Goal: Contribute content: Contribute content

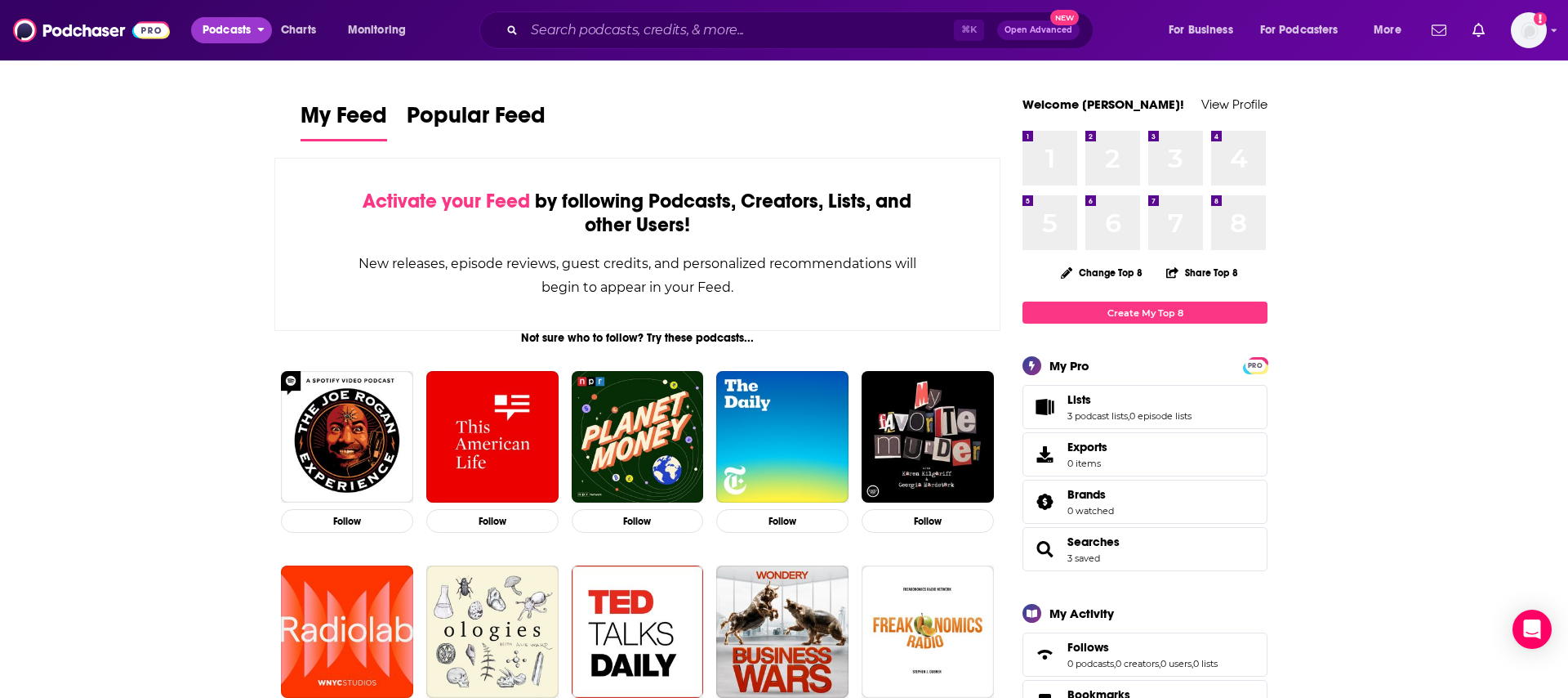
click at [229, 28] on span "Podcasts" at bounding box center [226, 30] width 48 height 23
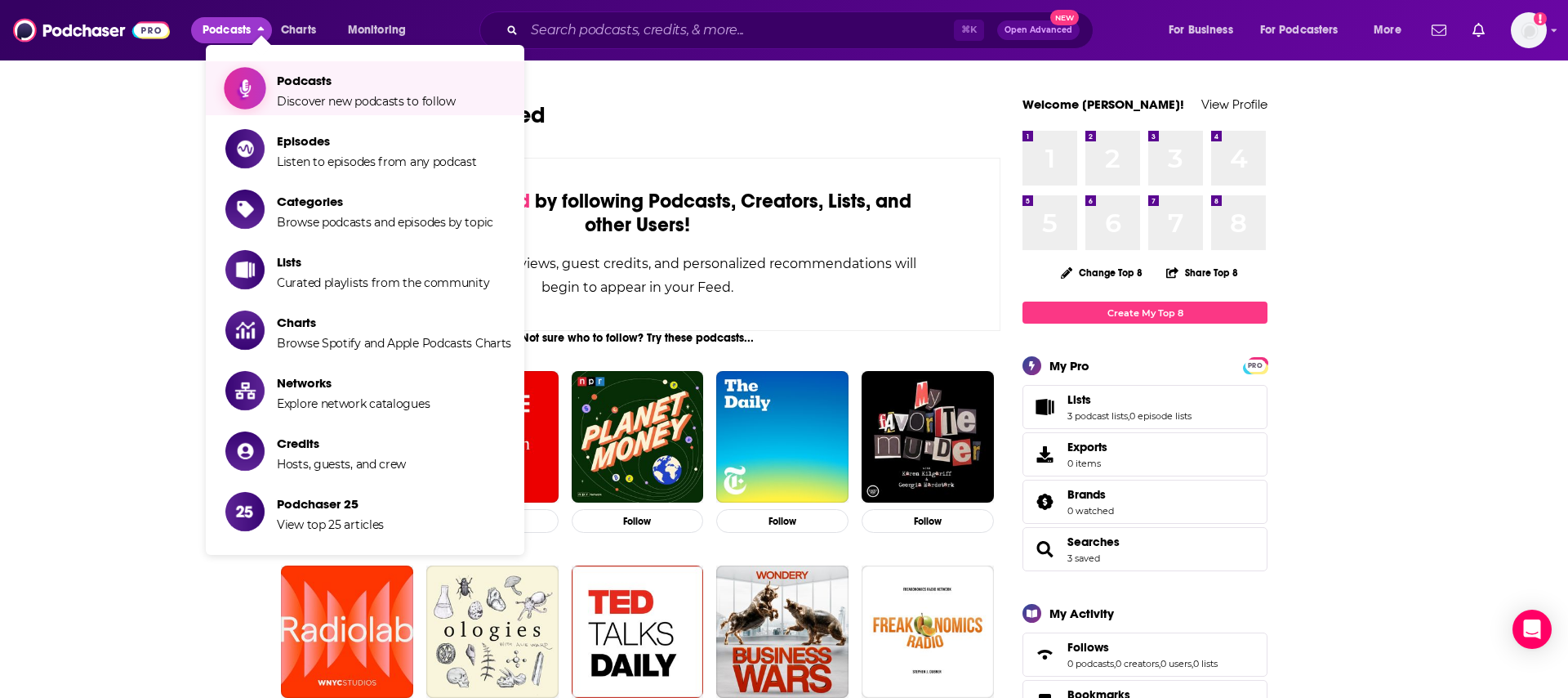
click at [245, 85] on icon "Show item sub-menu" at bounding box center [245, 88] width 20 height 21
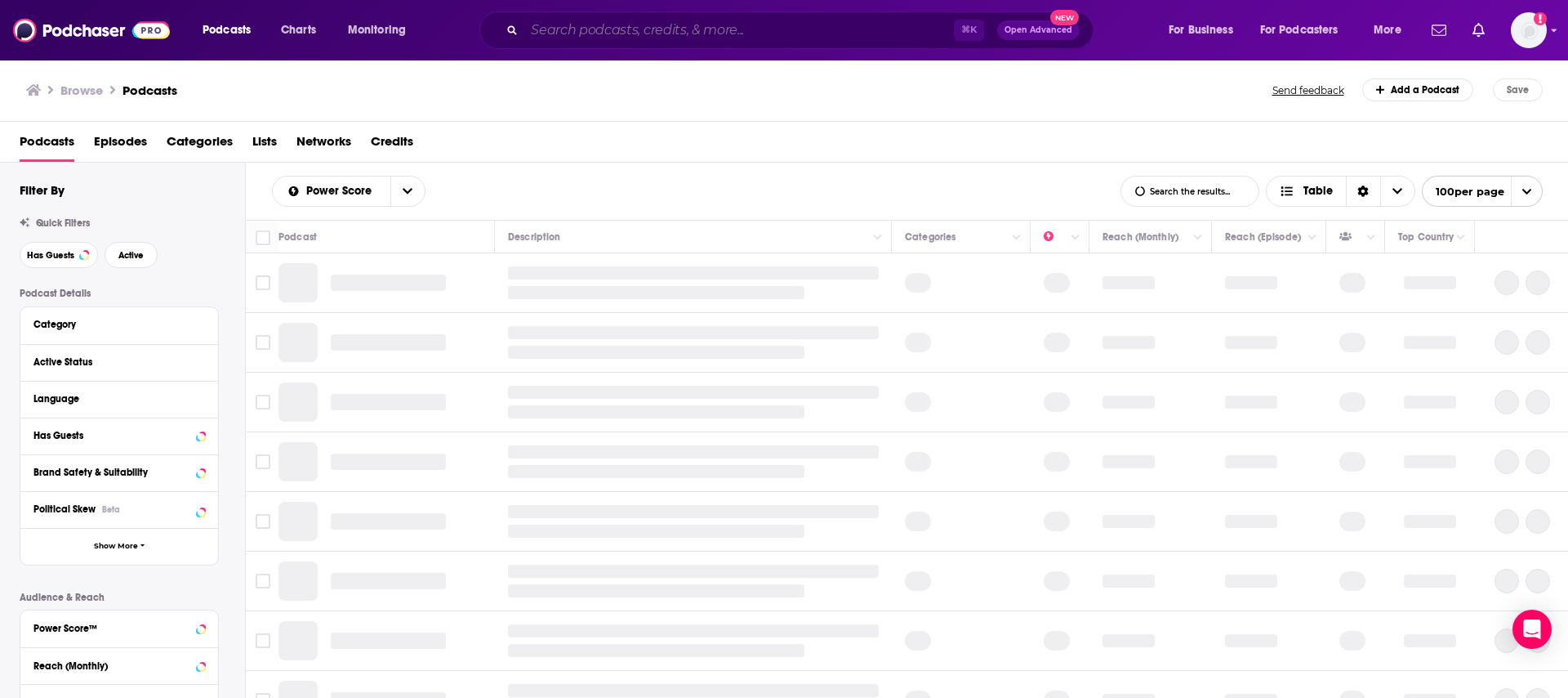
click at [620, 42] on input "Search podcasts, credits, & more..." at bounding box center [739, 30] width 430 height 26
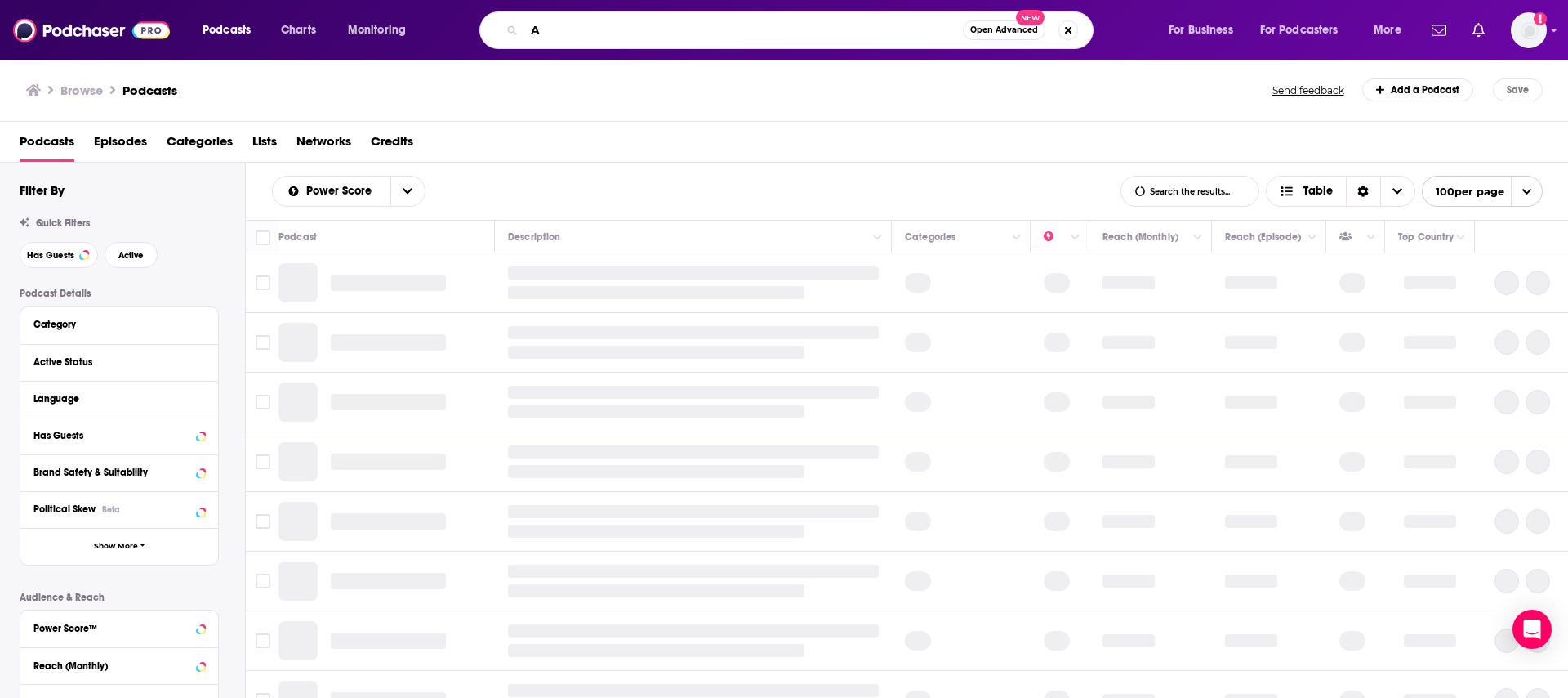
type input "AI"
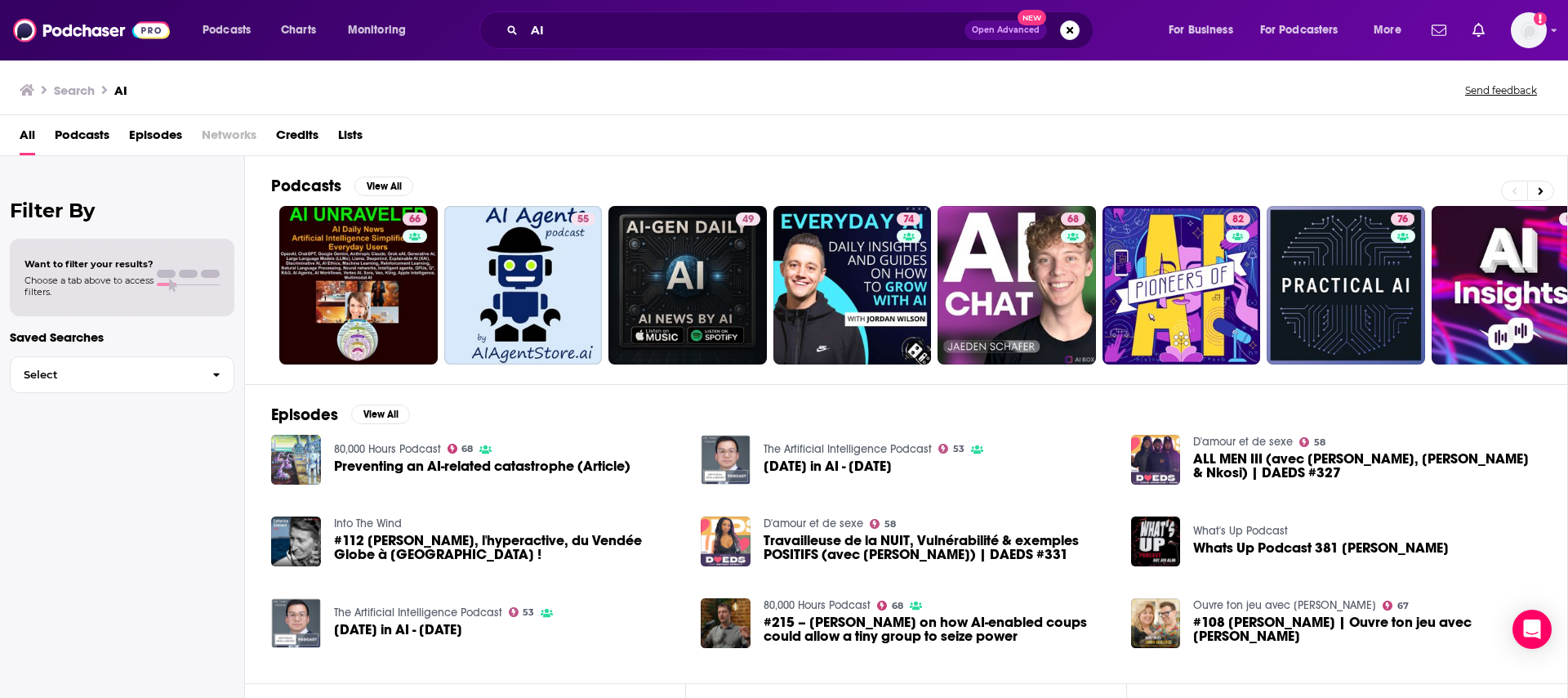
click at [83, 140] on span "Podcasts" at bounding box center [82, 138] width 55 height 33
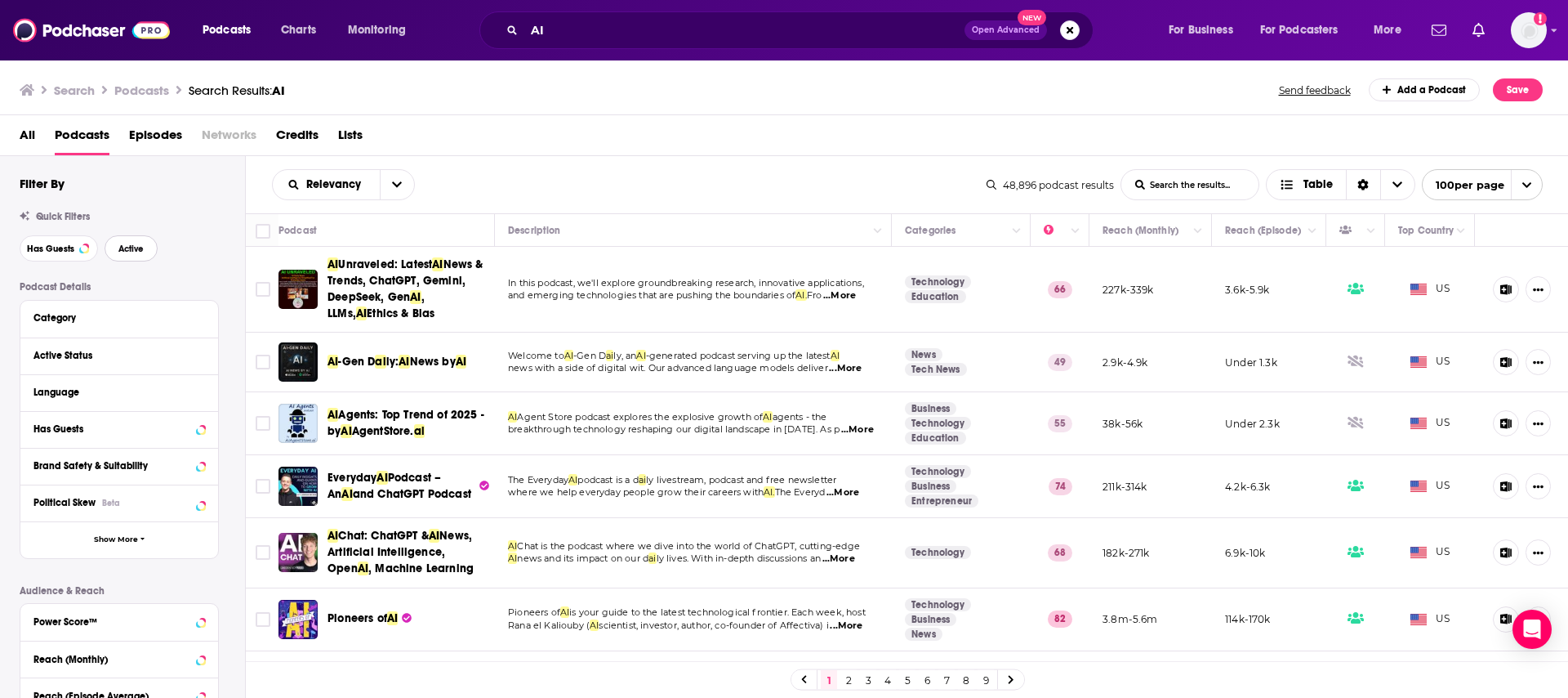
click at [121, 251] on span "Active" at bounding box center [130, 249] width 26 height 9
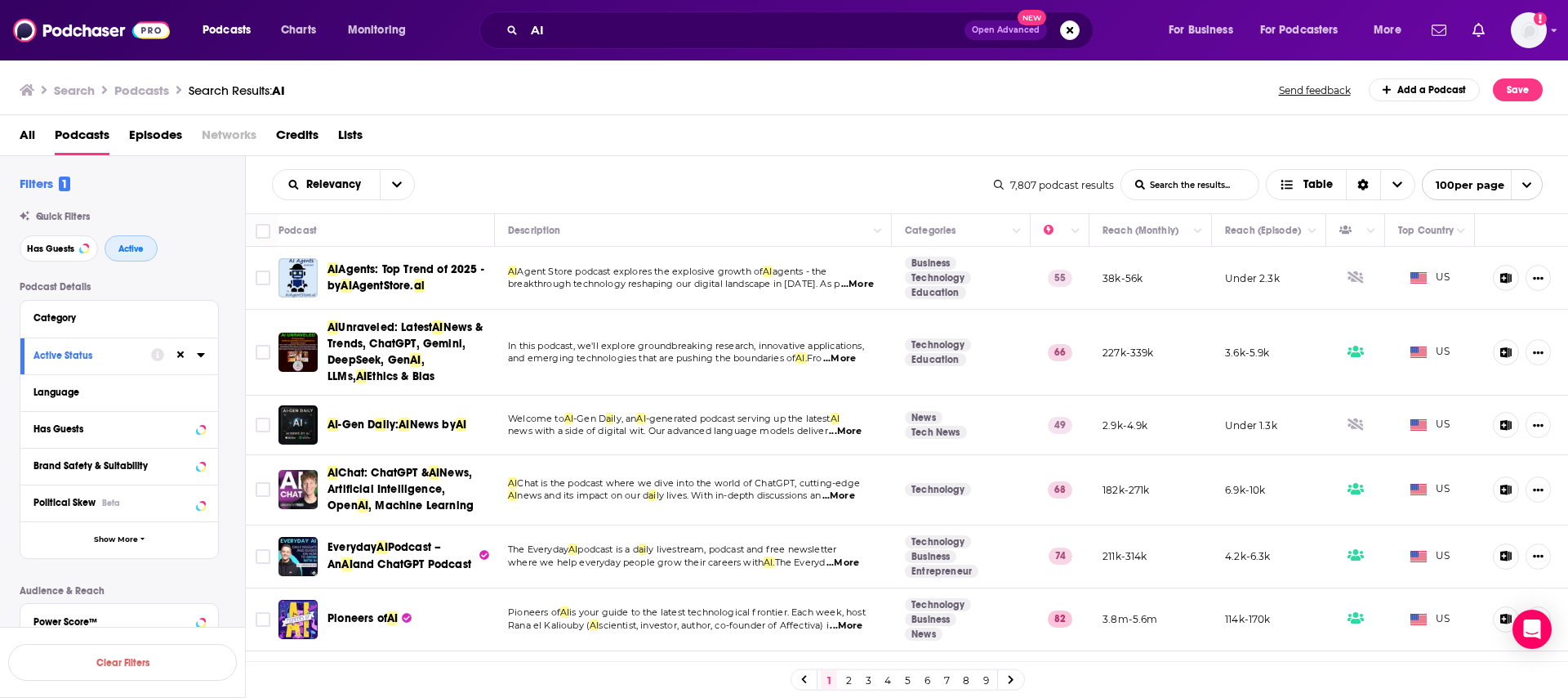
click at [129, 256] on button "Active" at bounding box center [131, 249] width 53 height 26
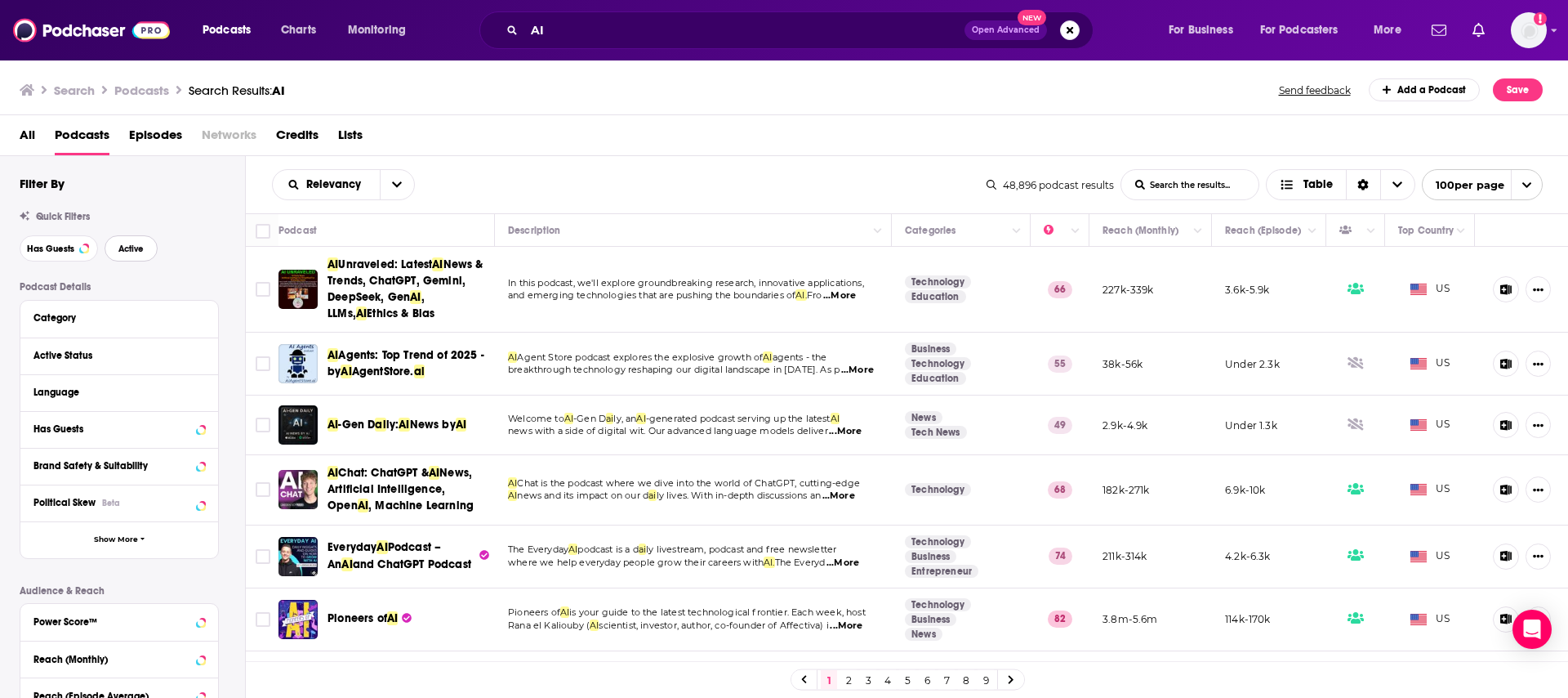
click at [129, 251] on span "Active" at bounding box center [130, 249] width 26 height 9
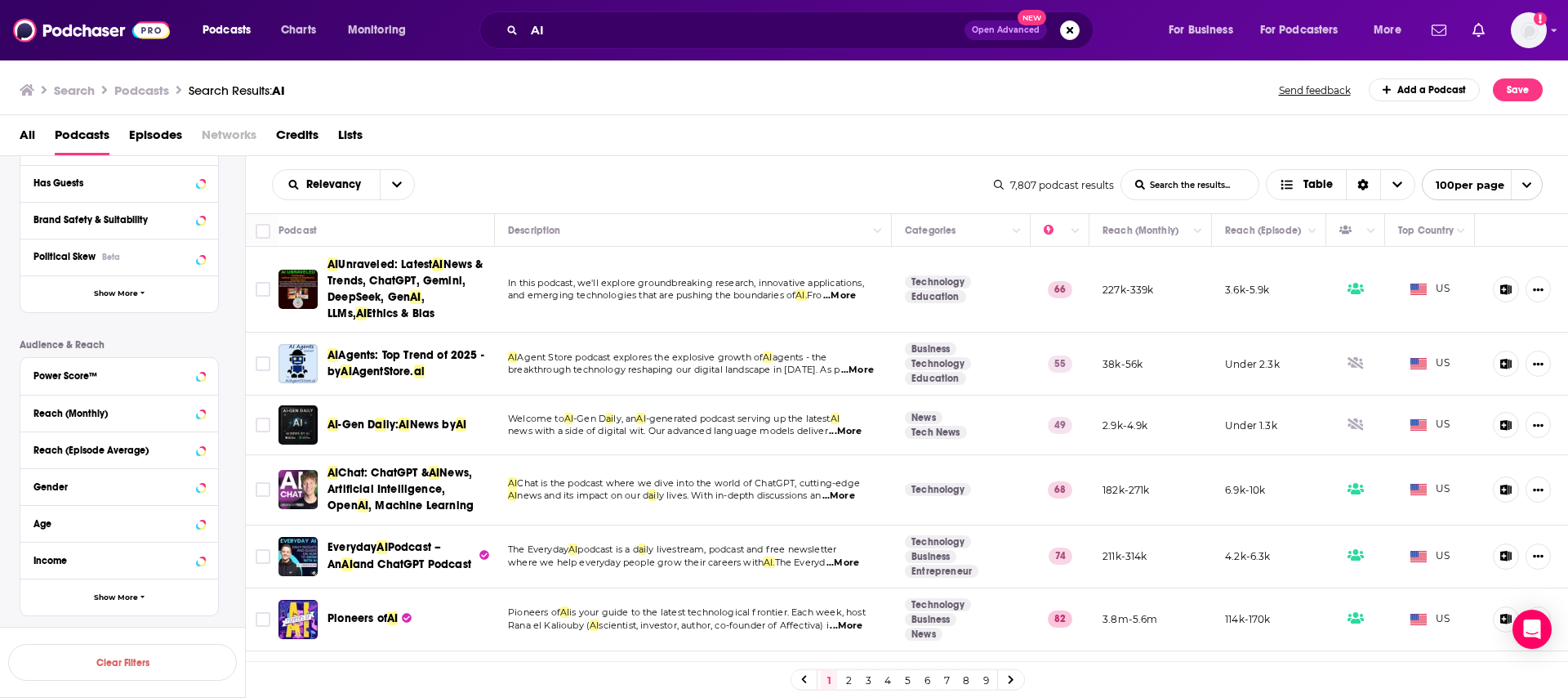
scroll to position [293, 0]
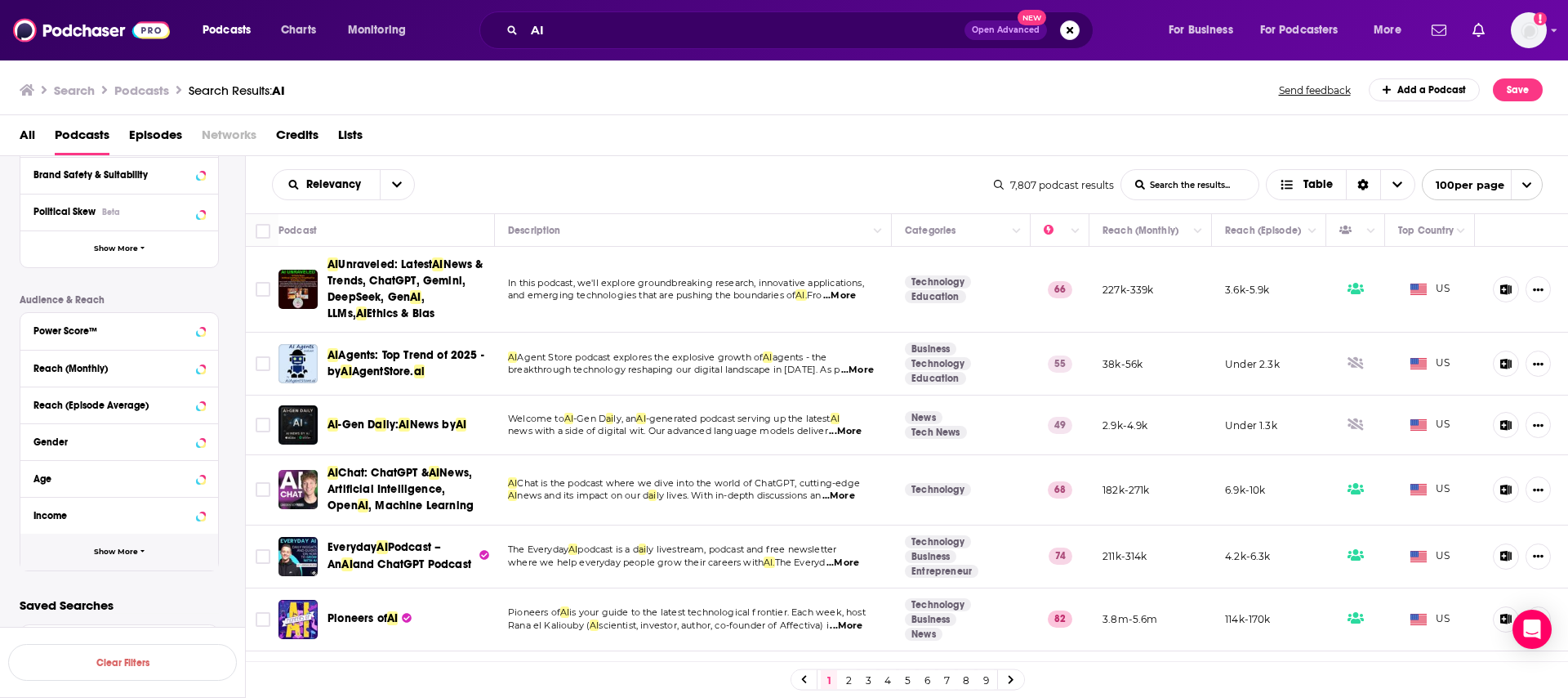
click at [116, 553] on span "Show More" at bounding box center [116, 552] width 44 height 9
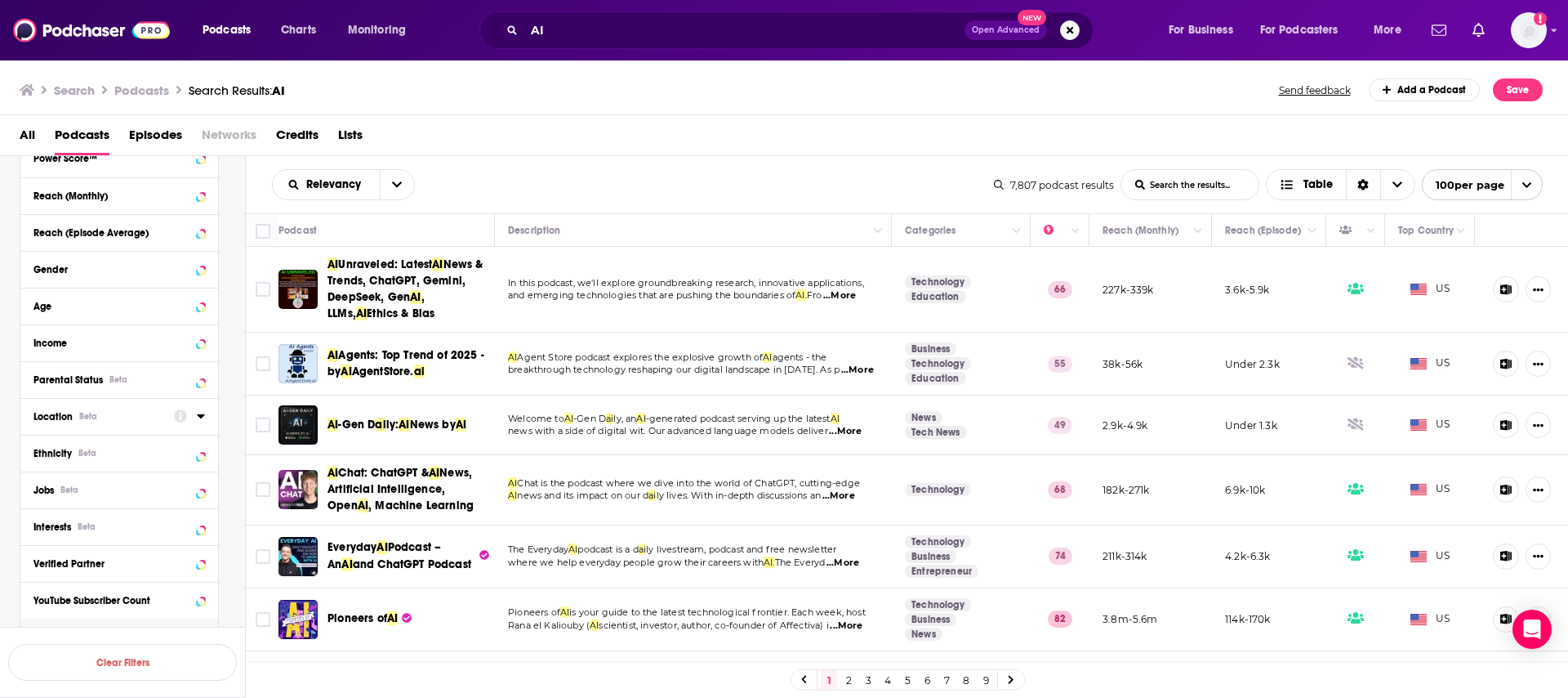
scroll to position [481, 0]
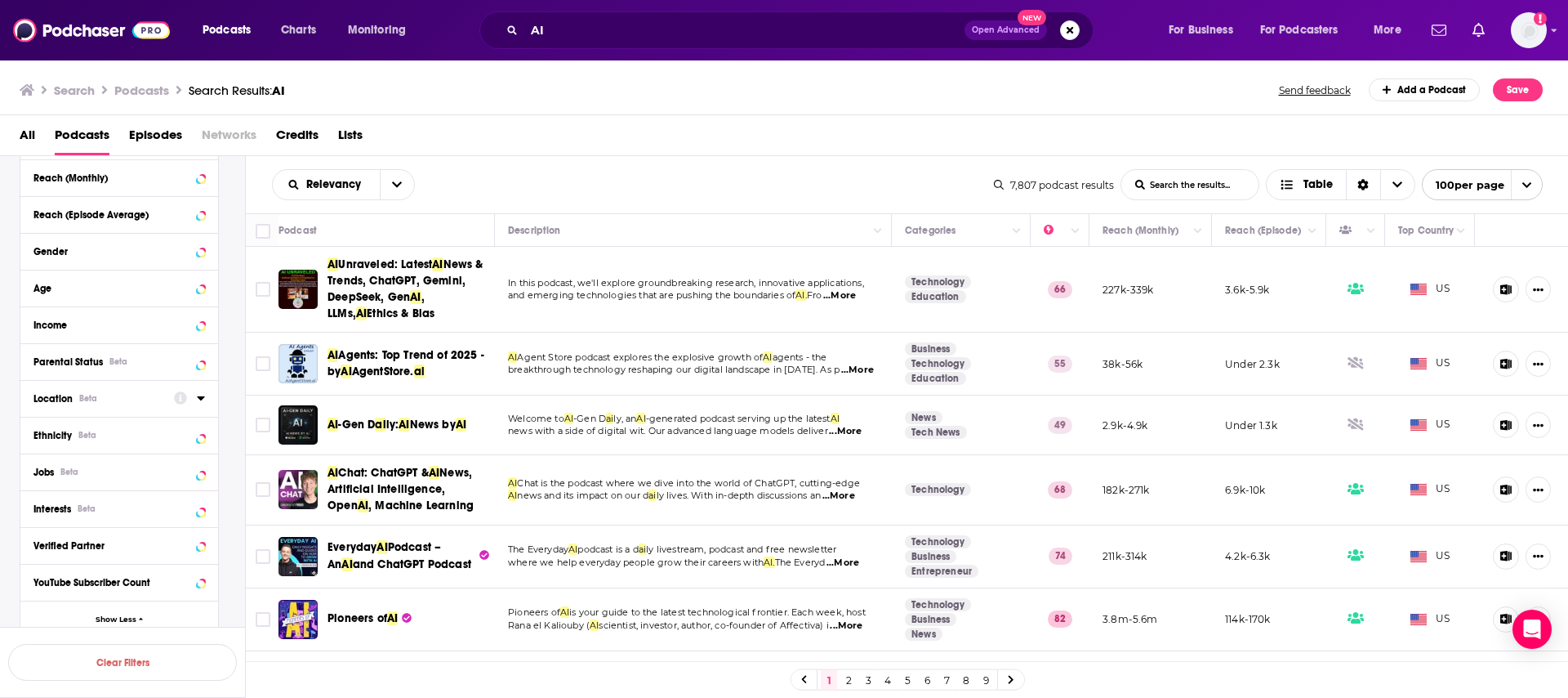
click at [99, 399] on div "Location Beta" at bounding box center [98, 398] width 129 height 11
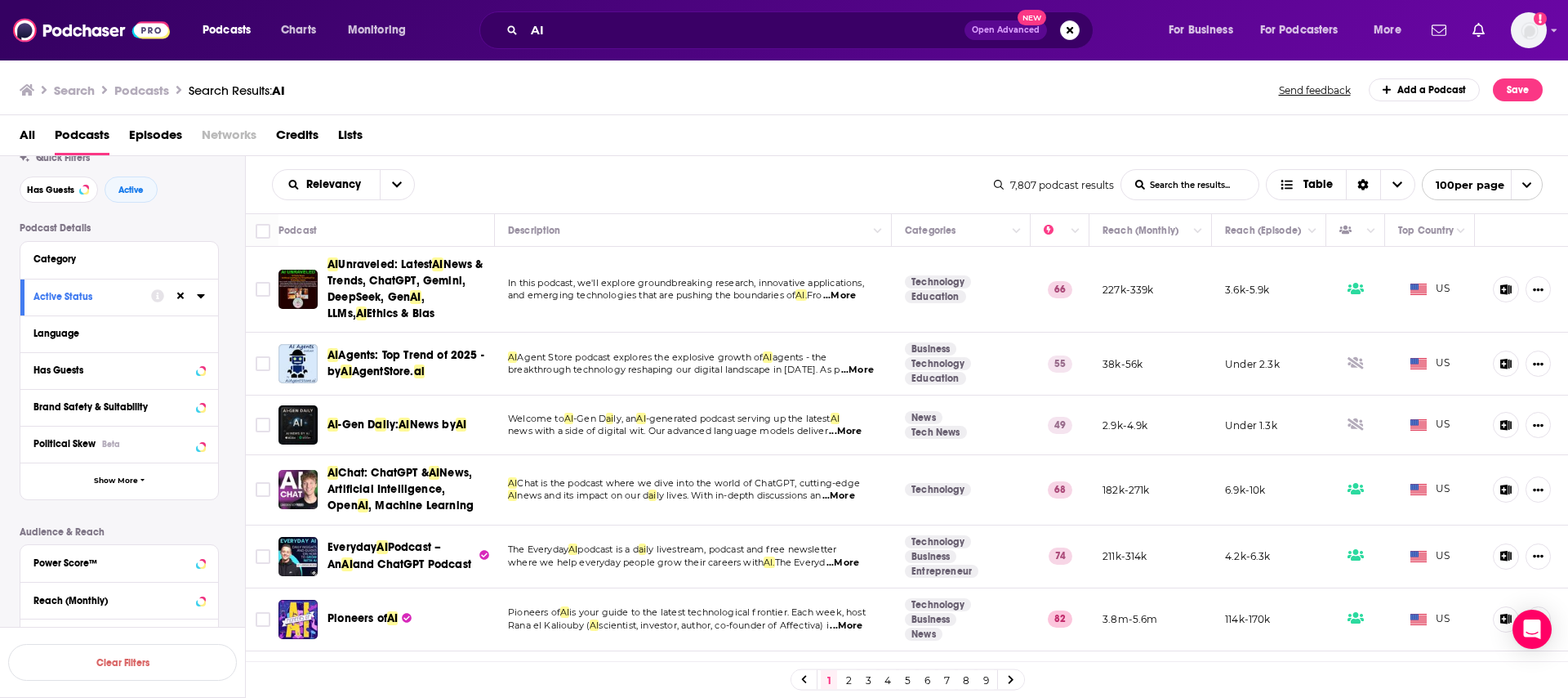
scroll to position [0, 0]
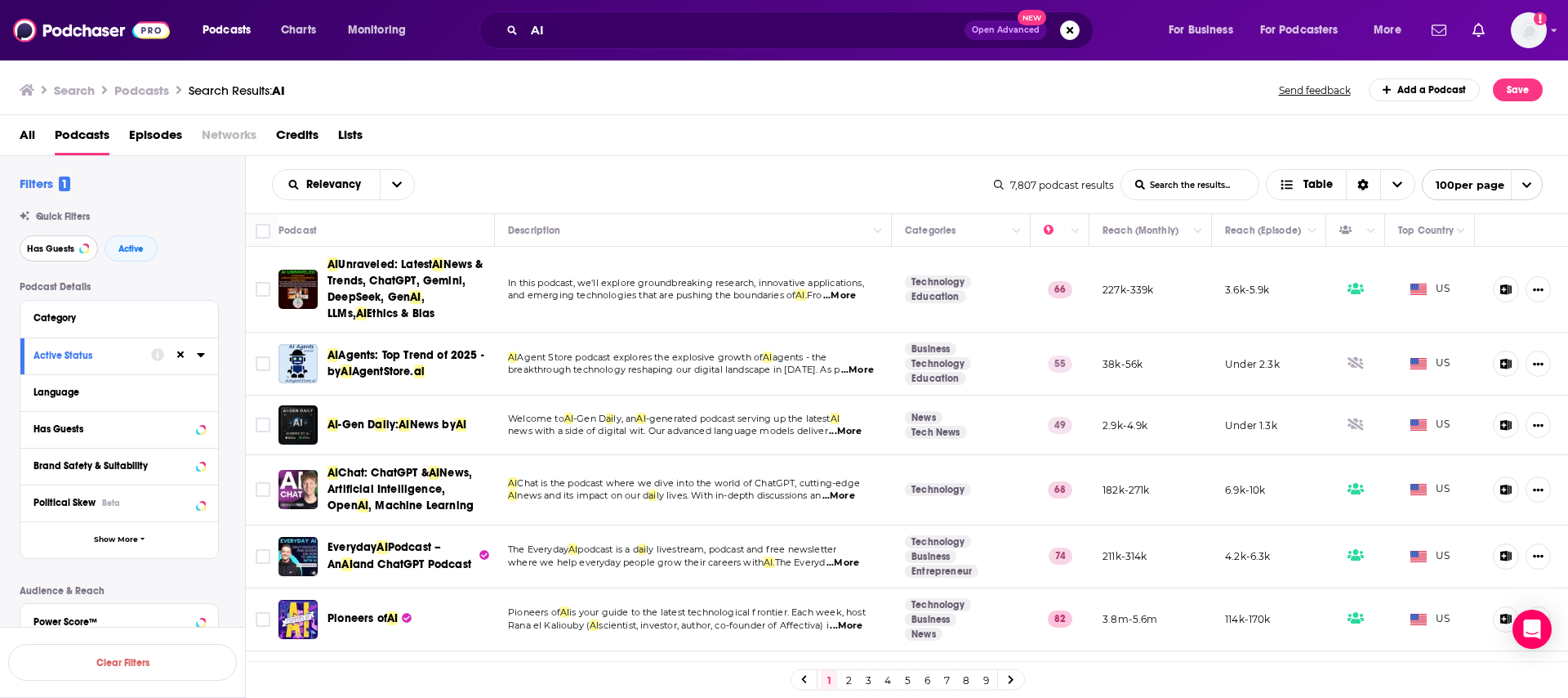
click at [48, 252] on span "Has Guests" at bounding box center [51, 249] width 48 height 9
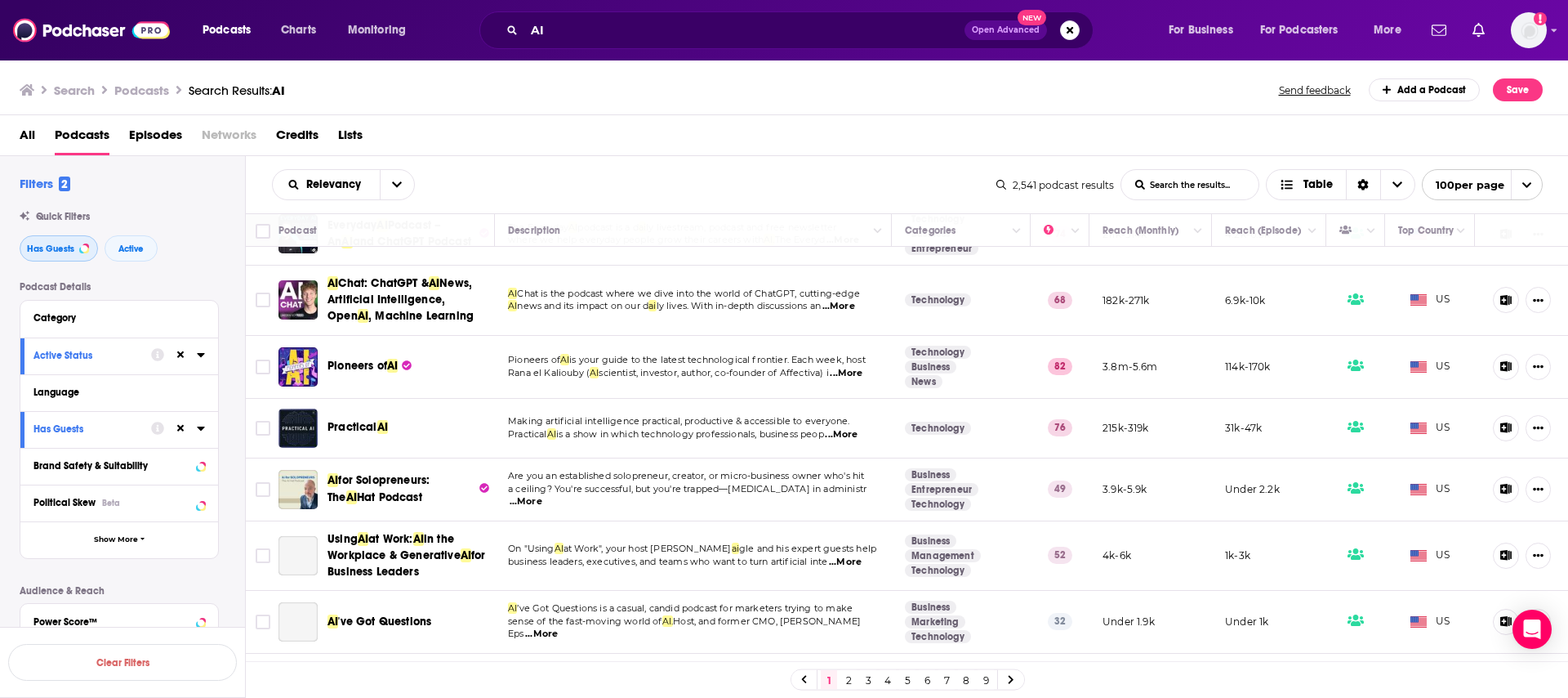
scroll to position [130, 0]
click at [126, 544] on span "Show More" at bounding box center [116, 539] width 44 height 9
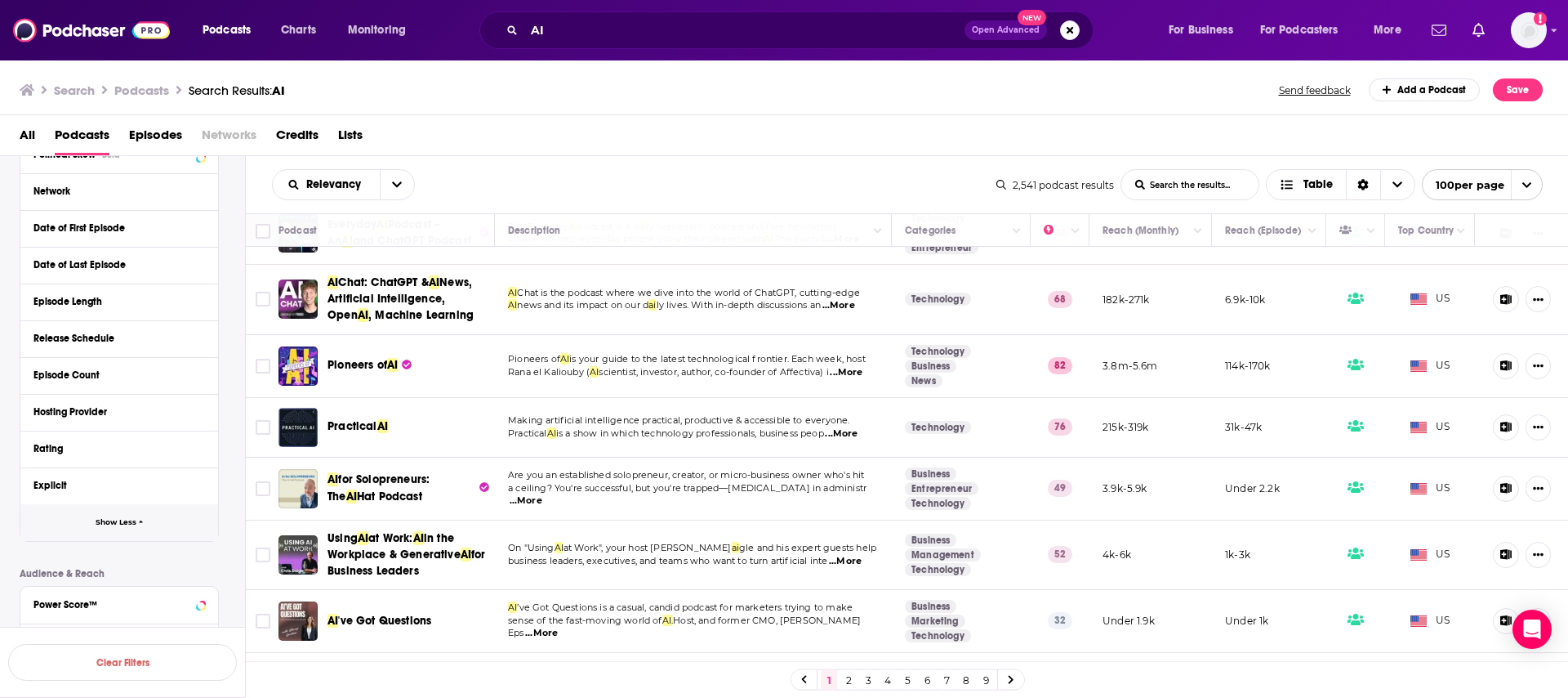
scroll to position [0, 0]
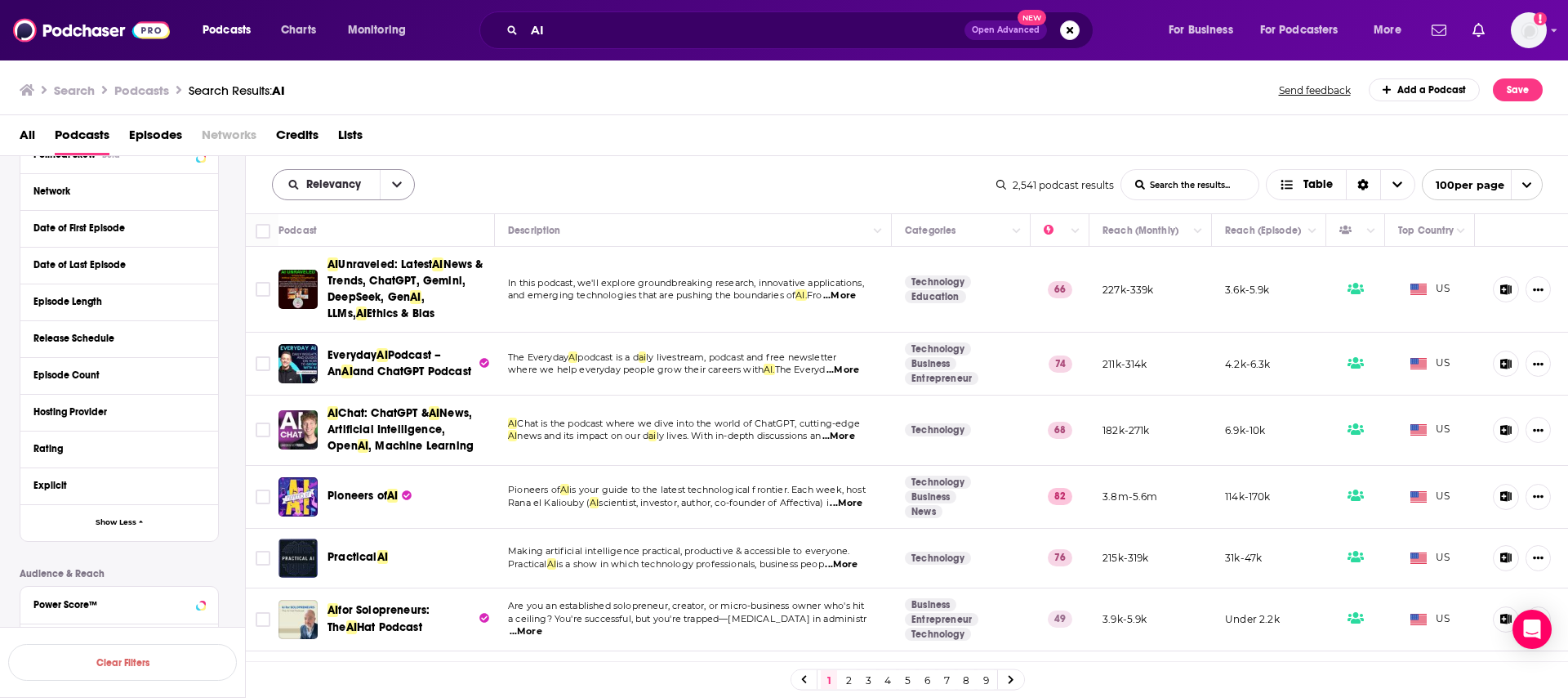
click at [392, 187] on icon "open menu" at bounding box center [396, 184] width 10 height 11
click at [337, 330] on div "Power Score" at bounding box center [344, 324] width 143 height 28
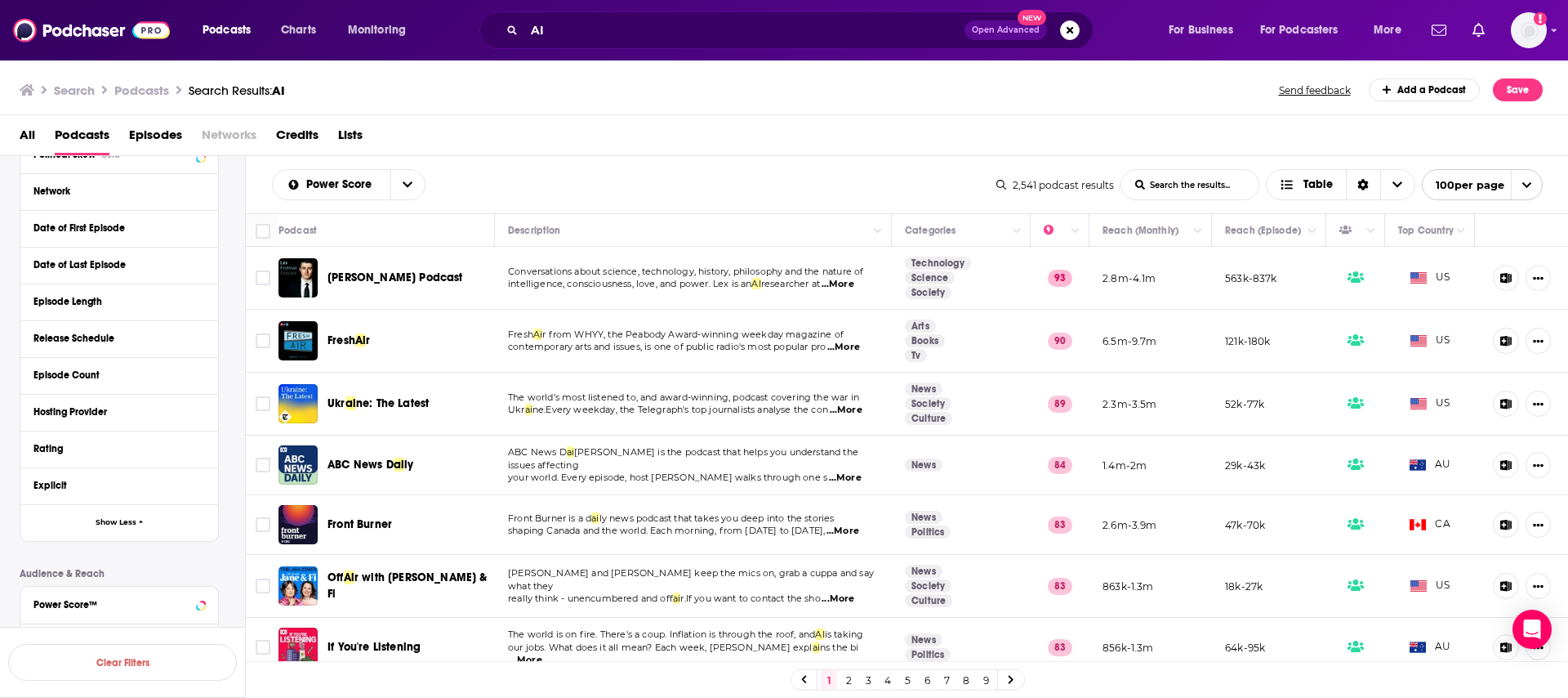
click at [347, 134] on span "Lists" at bounding box center [351, 138] width 25 height 33
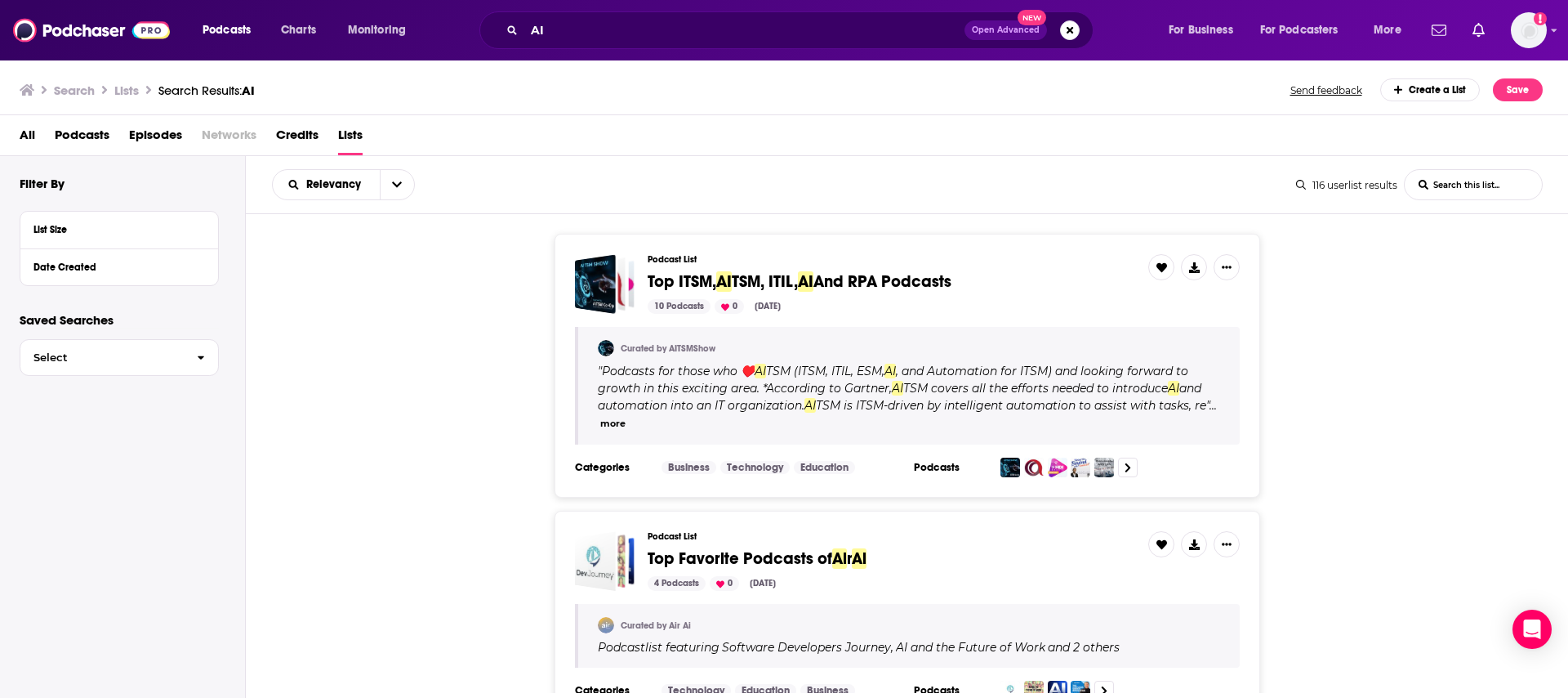
click at [1420, 85] on div "Create a List" at bounding box center [1431, 90] width 100 height 23
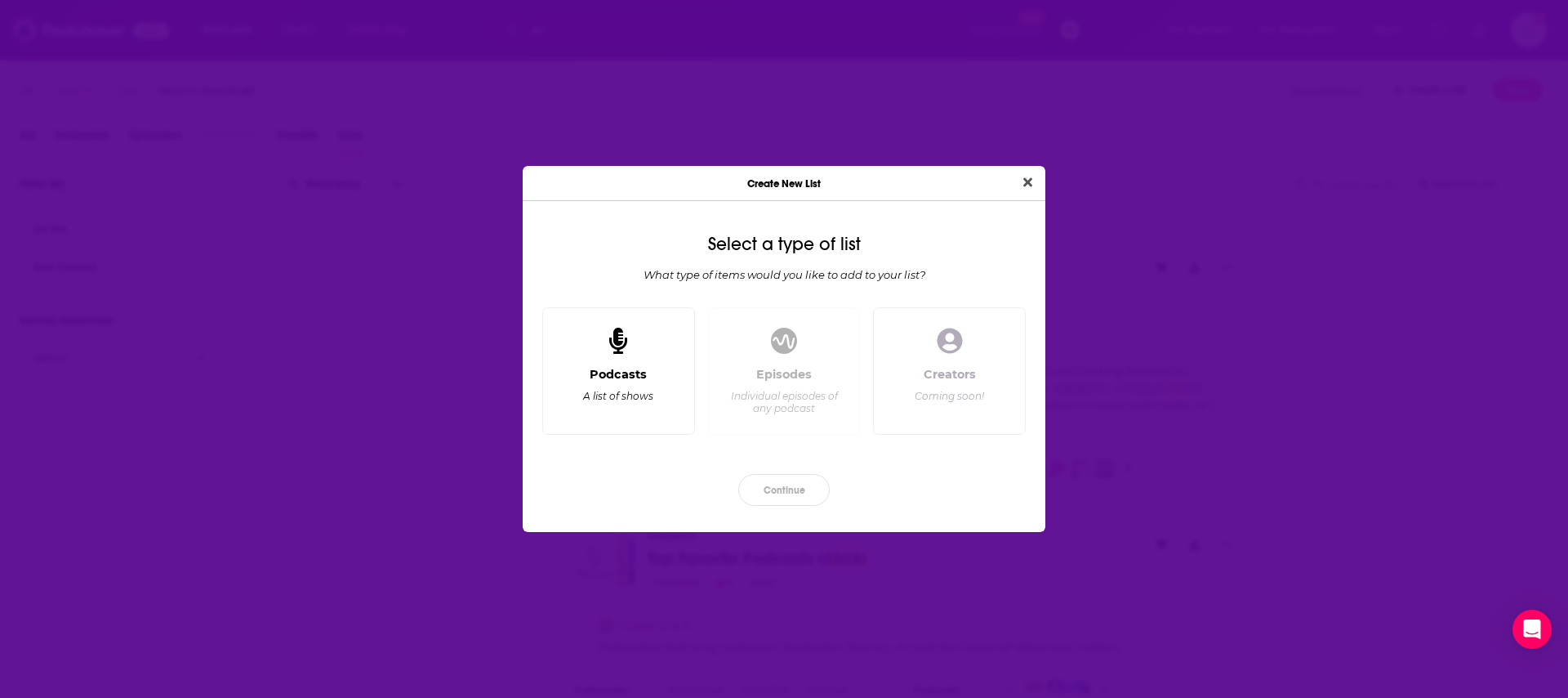
click at [632, 363] on div "Podcasts A list of shows" at bounding box center [618, 371] width 152 height 128
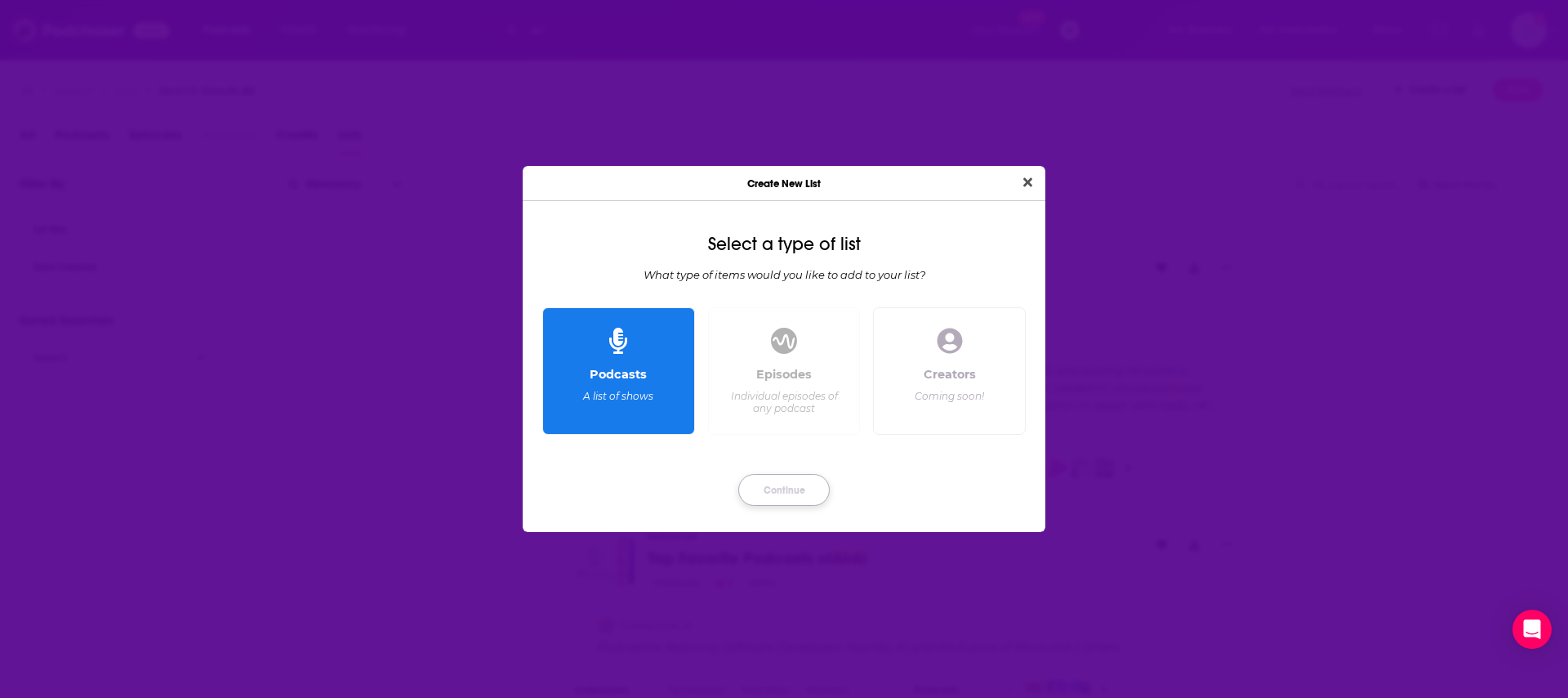
click at [788, 483] on button "Continue" at bounding box center [784, 490] width 92 height 32
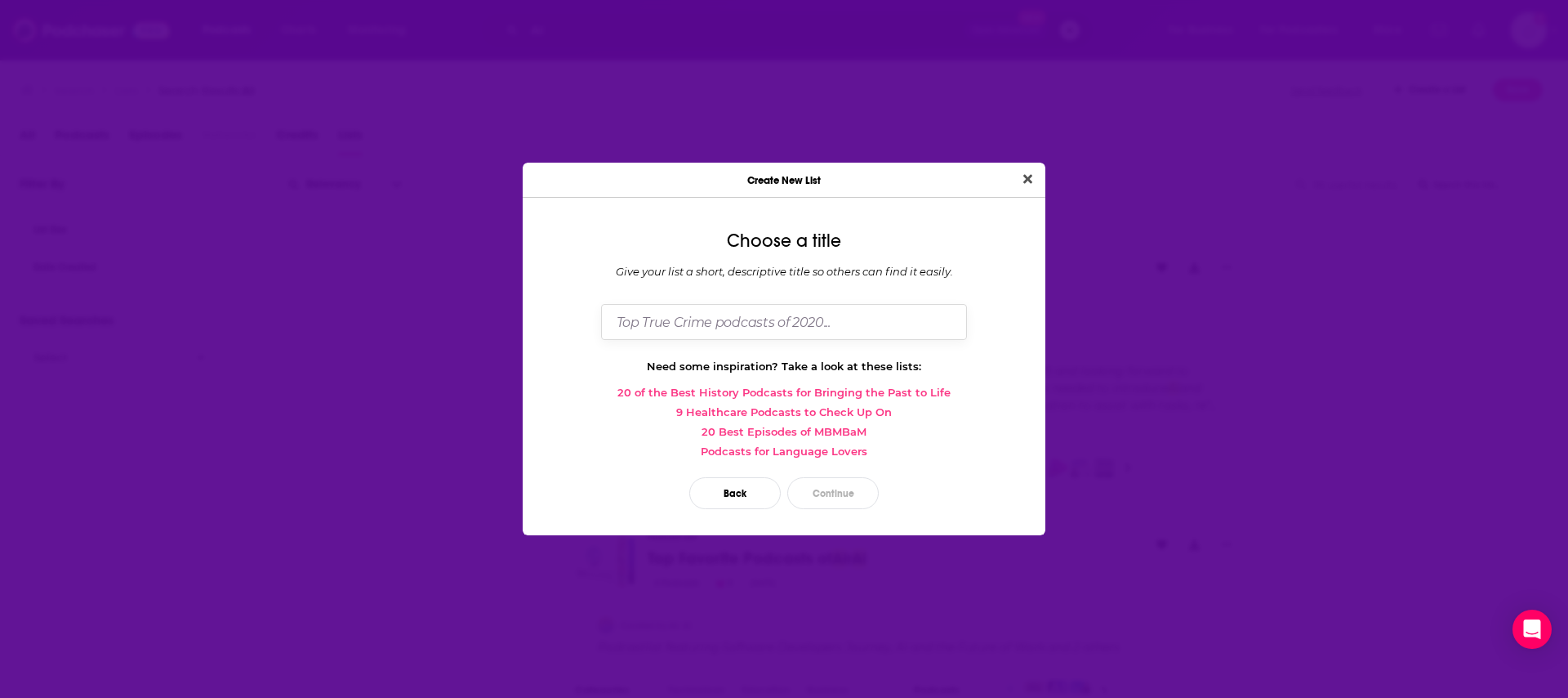
click at [724, 323] on input "Dialog" at bounding box center [783, 322] width 366 height 35
drag, startPoint x: 699, startPoint y: 317, endPoint x: 566, endPoint y: 316, distance: 133.0
click at [566, 316] on div "Choose a title Give your list a short, descriptive title so others can find it …" at bounding box center [783, 372] width 522 height 323
type input "Archetype Podcasts"
click at [841, 486] on button "Continue" at bounding box center [833, 493] width 92 height 32
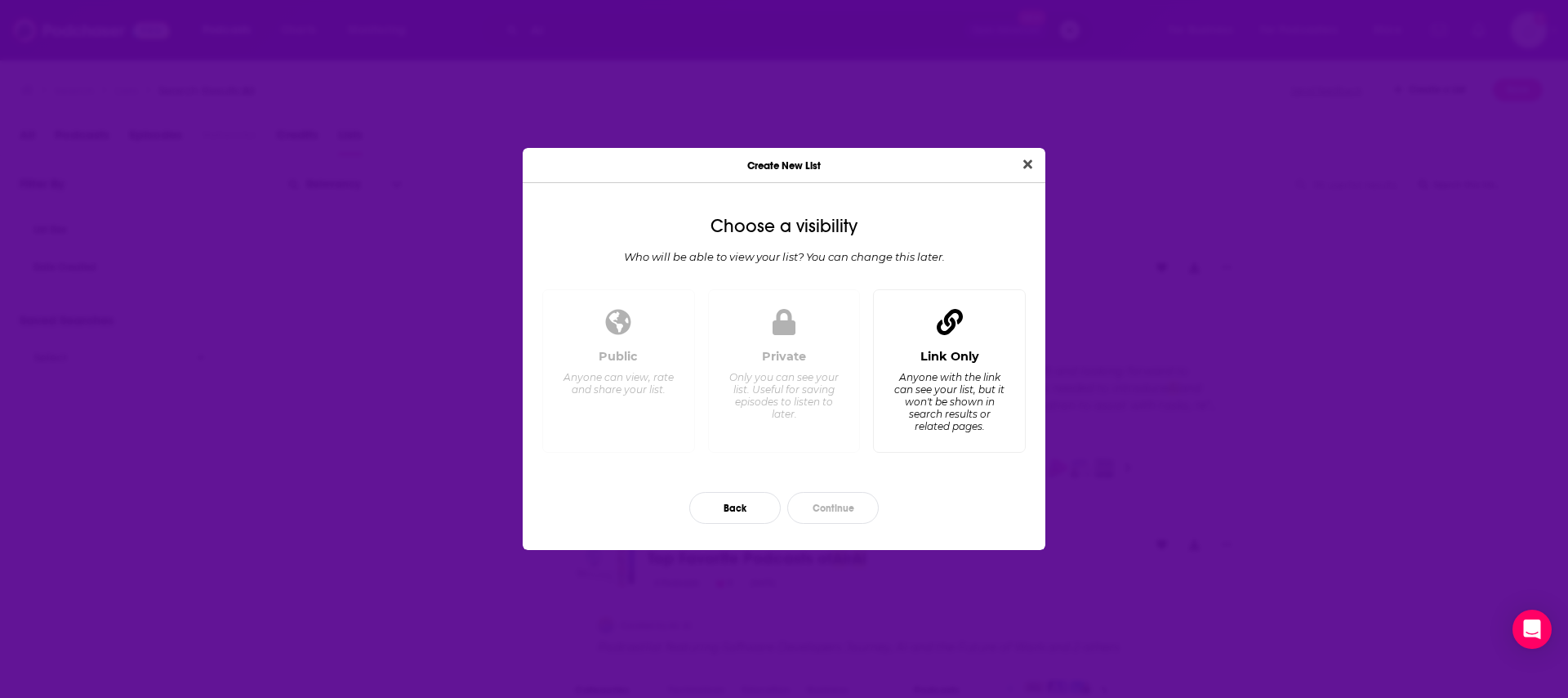
click at [965, 358] on div "Link Only" at bounding box center [950, 356] width 59 height 15
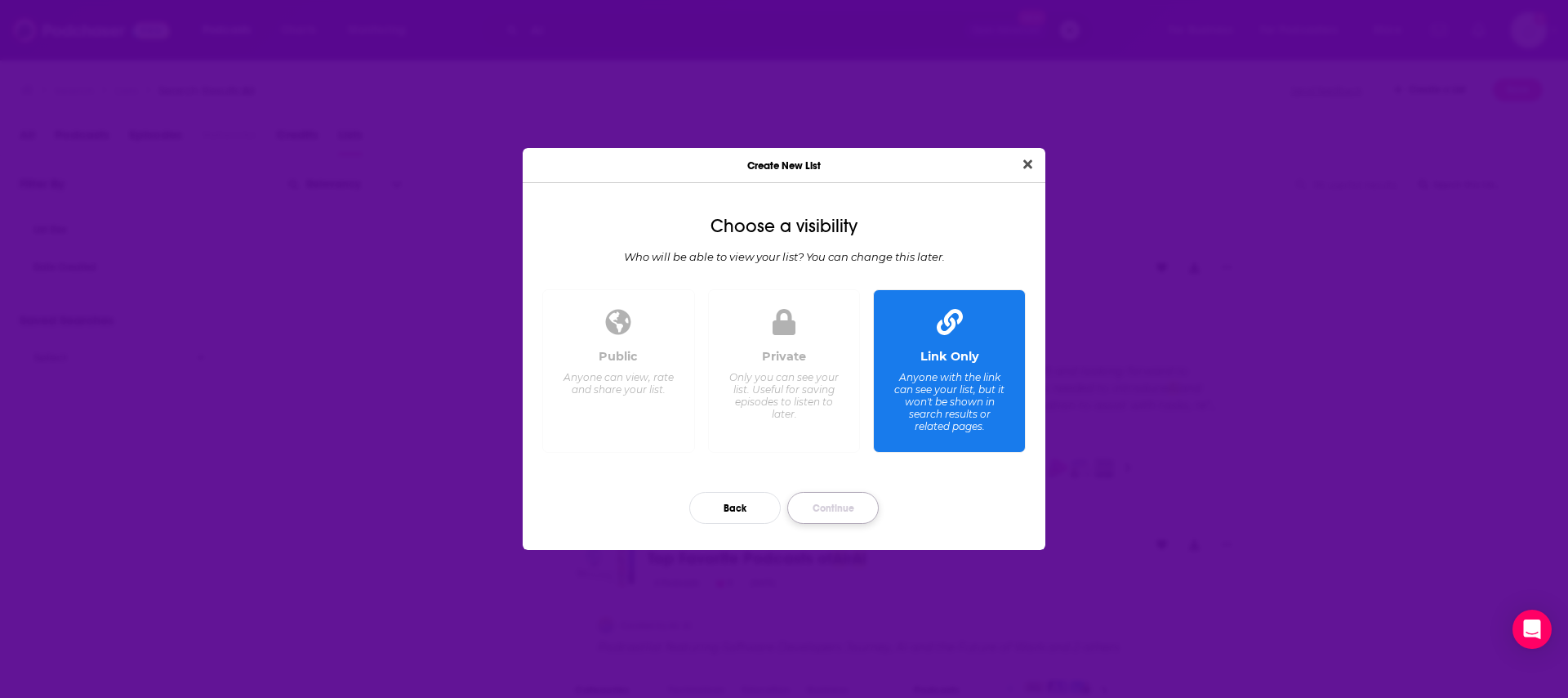
click at [846, 513] on button "Continue" at bounding box center [833, 508] width 92 height 32
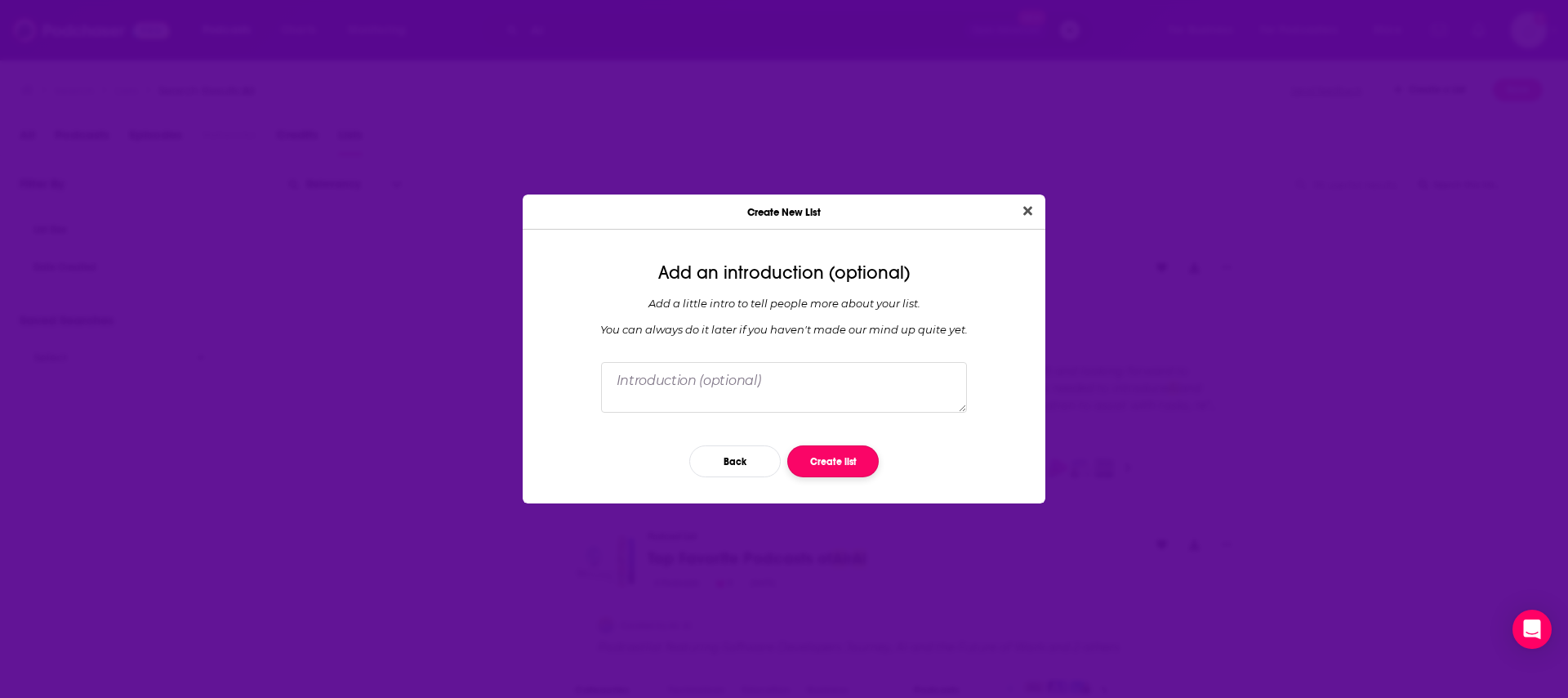
click at [832, 455] on button "Create list" at bounding box center [833, 461] width 92 height 32
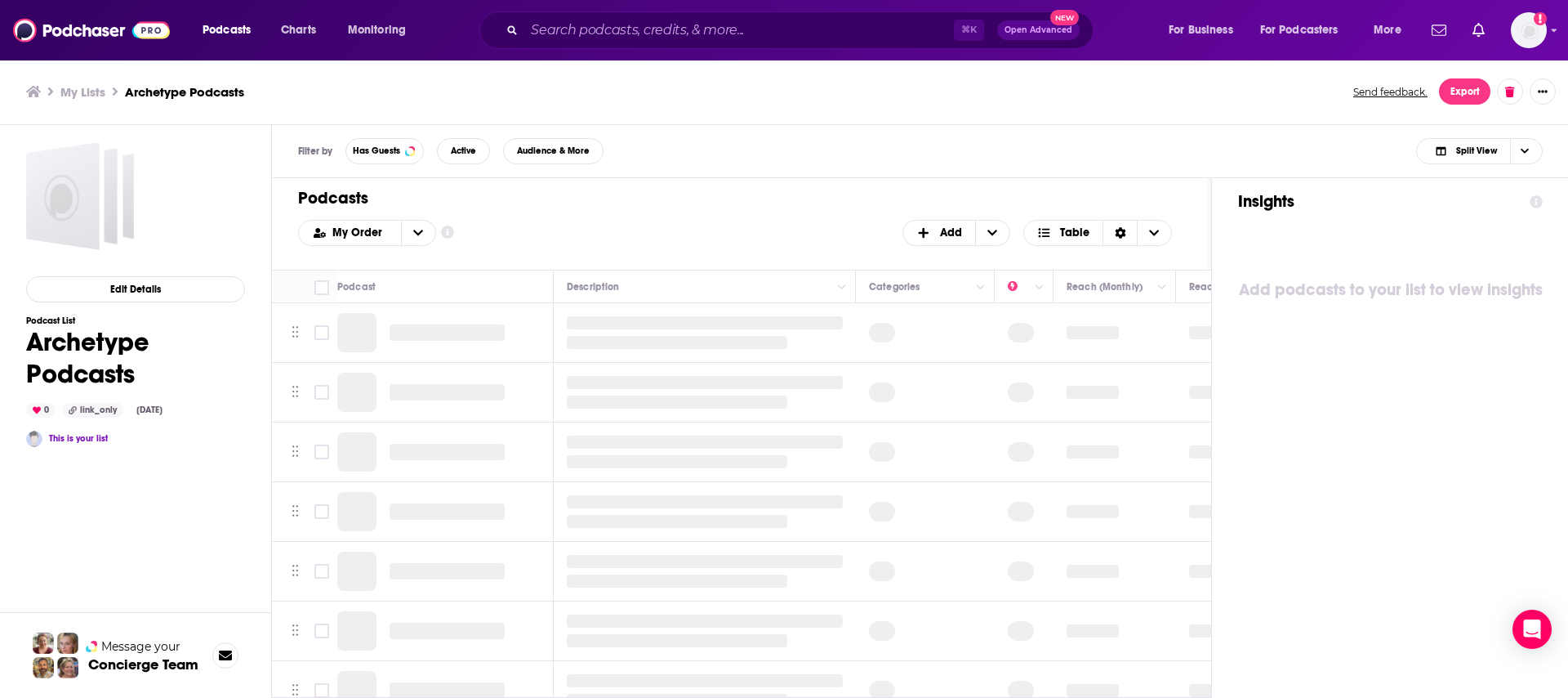
click at [28, 87] on icon at bounding box center [33, 91] width 15 height 13
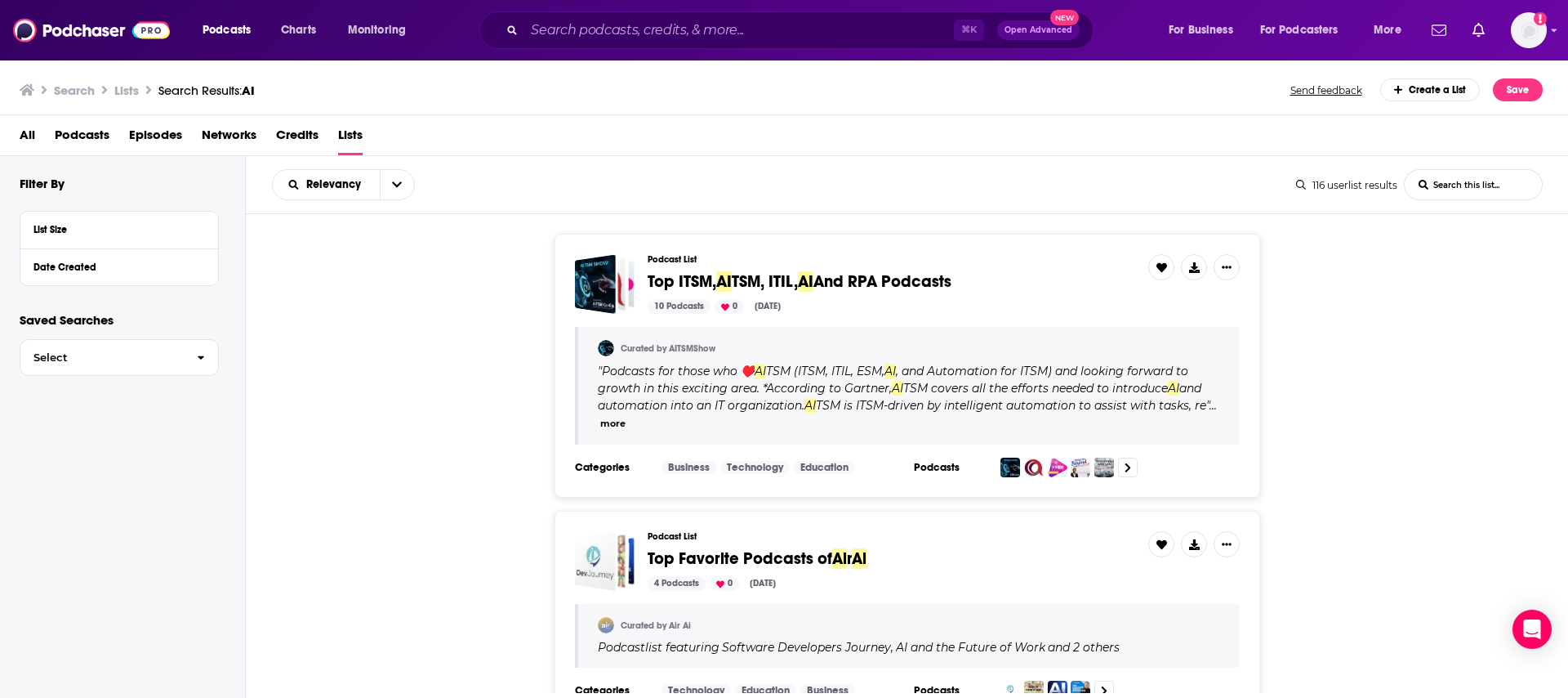
scroll to position [32, 0]
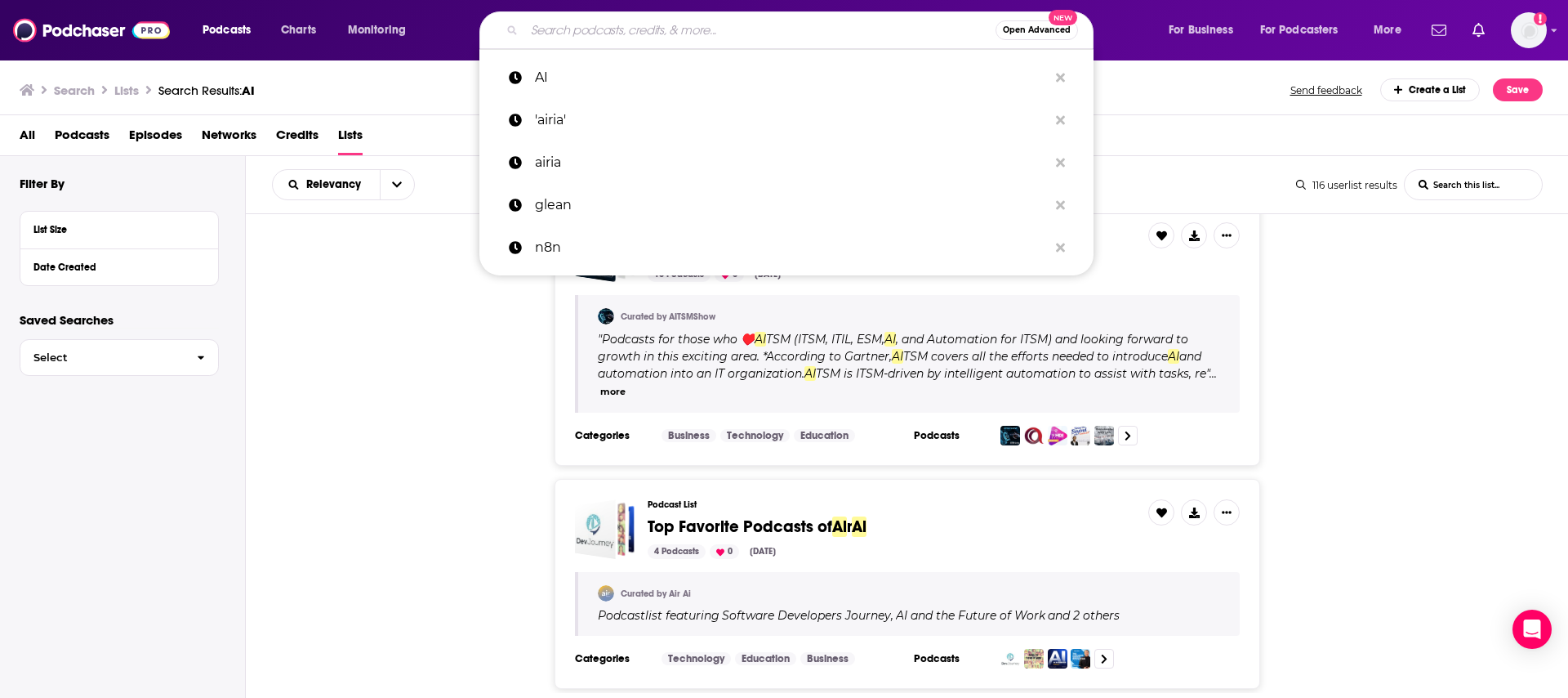
click at [690, 28] on input "Search podcasts, credits, & more..." at bounding box center [759, 30] width 471 height 26
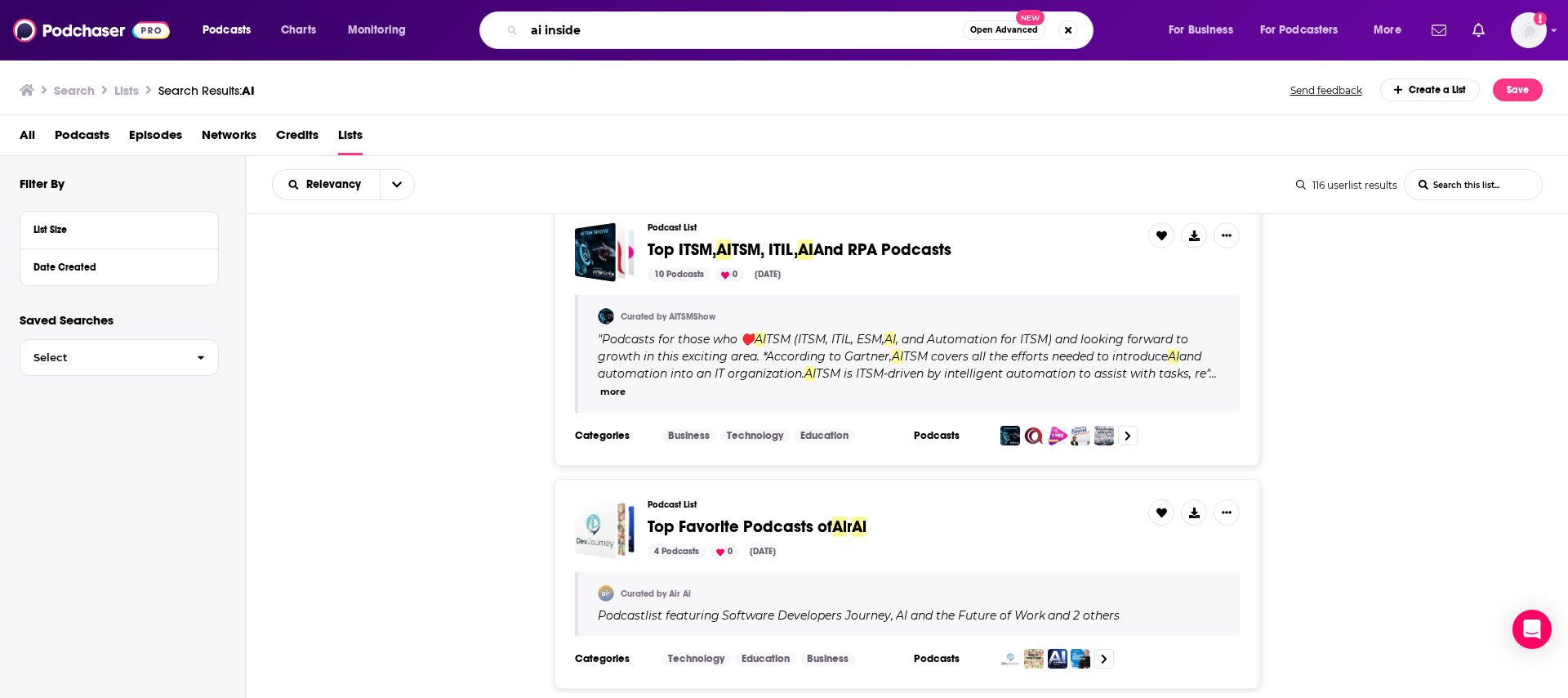
type input "ai inside"
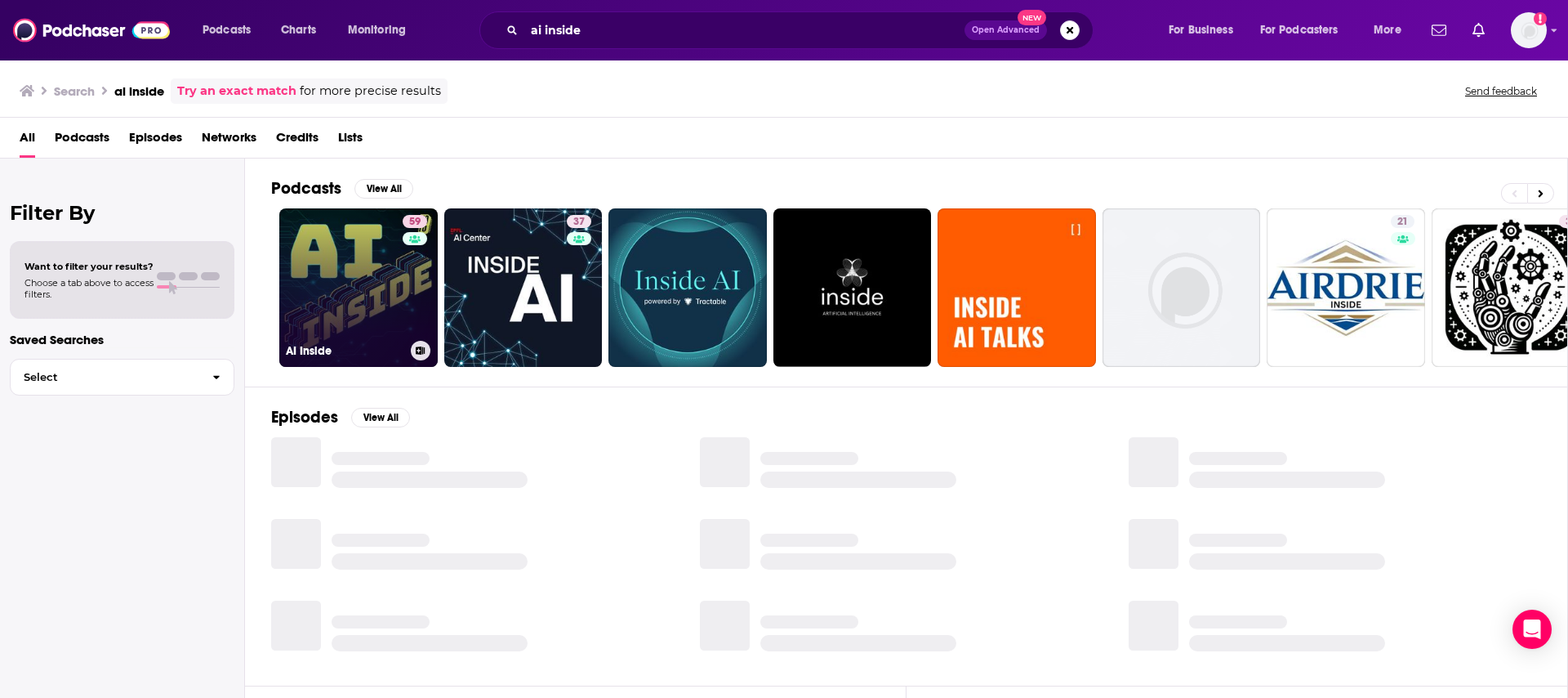
click at [352, 300] on link "59 AI Inside" at bounding box center [359, 287] width 159 height 159
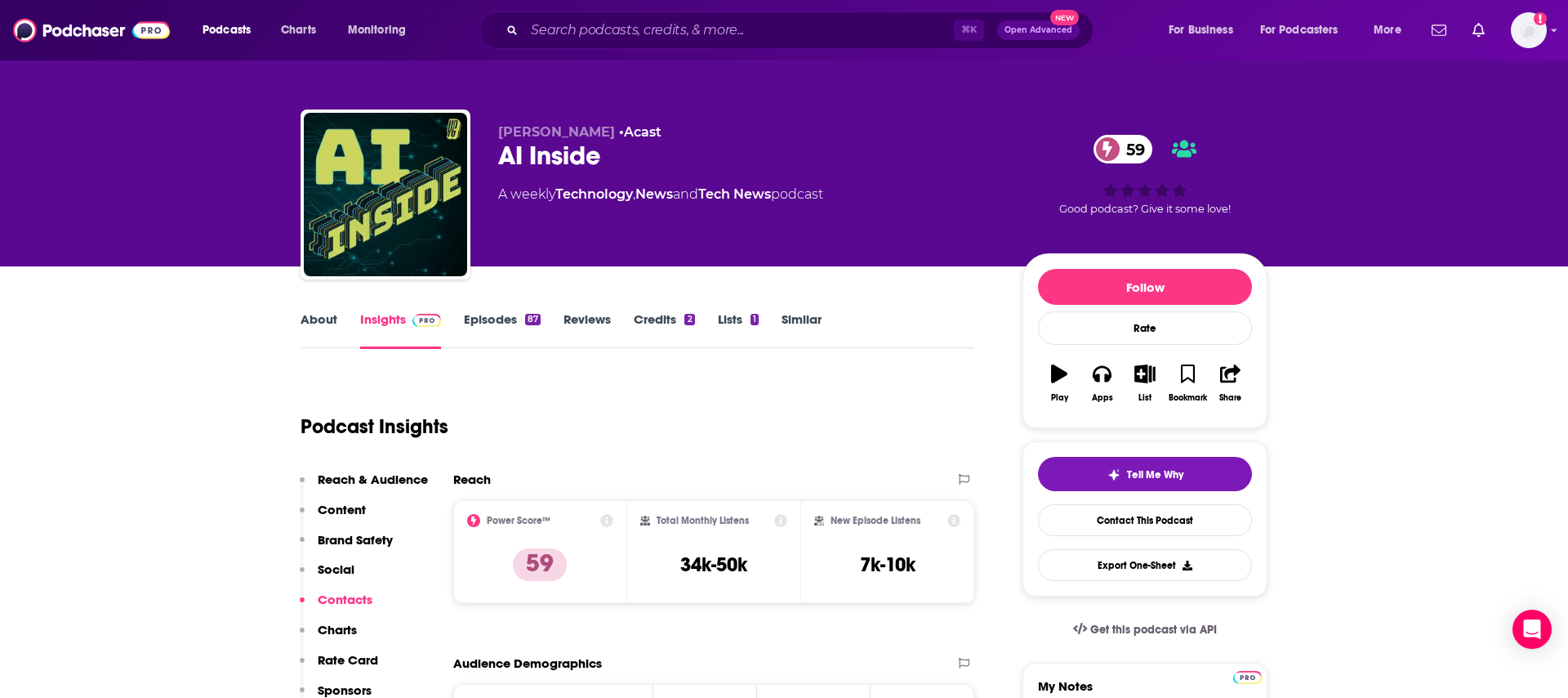
click at [731, 320] on link "Lists 1" at bounding box center [738, 330] width 41 height 38
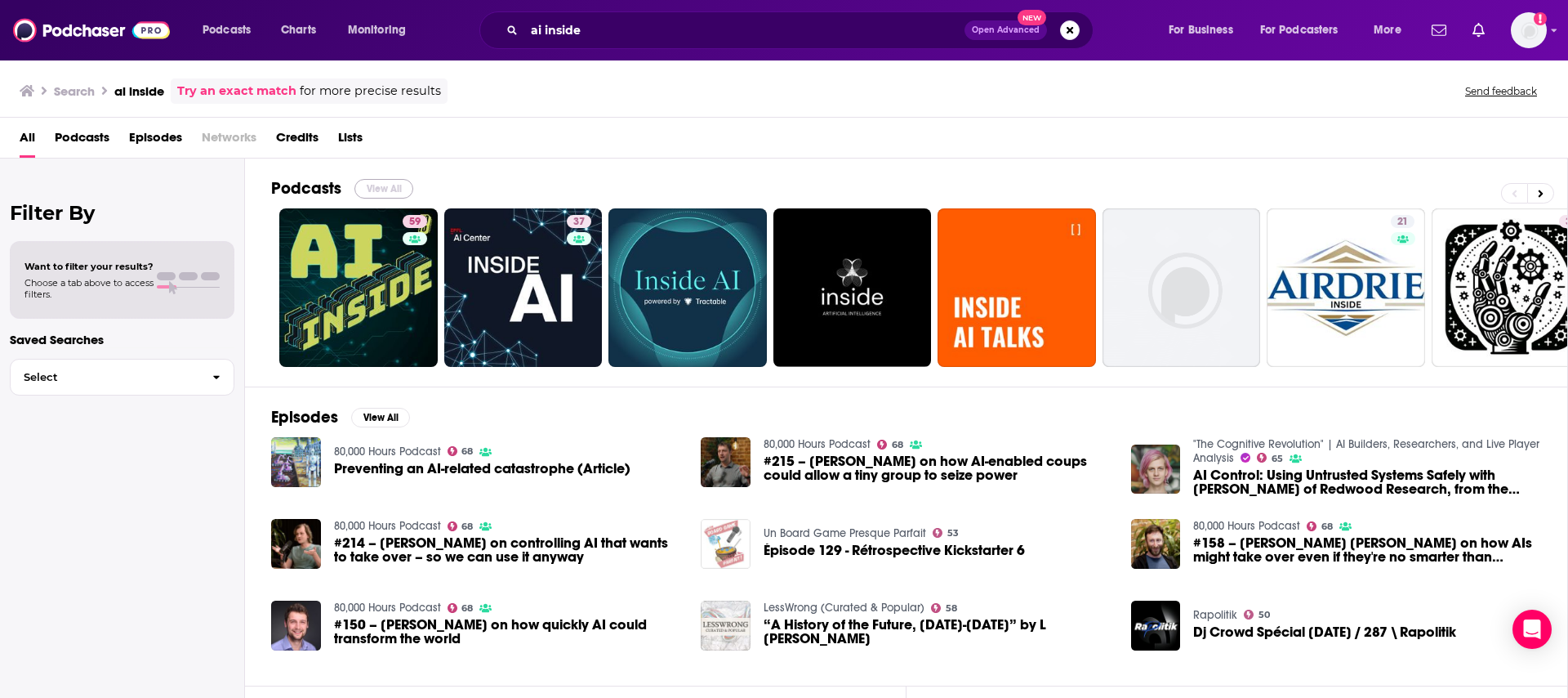
click at [370, 189] on button "View All" at bounding box center [383, 189] width 59 height 19
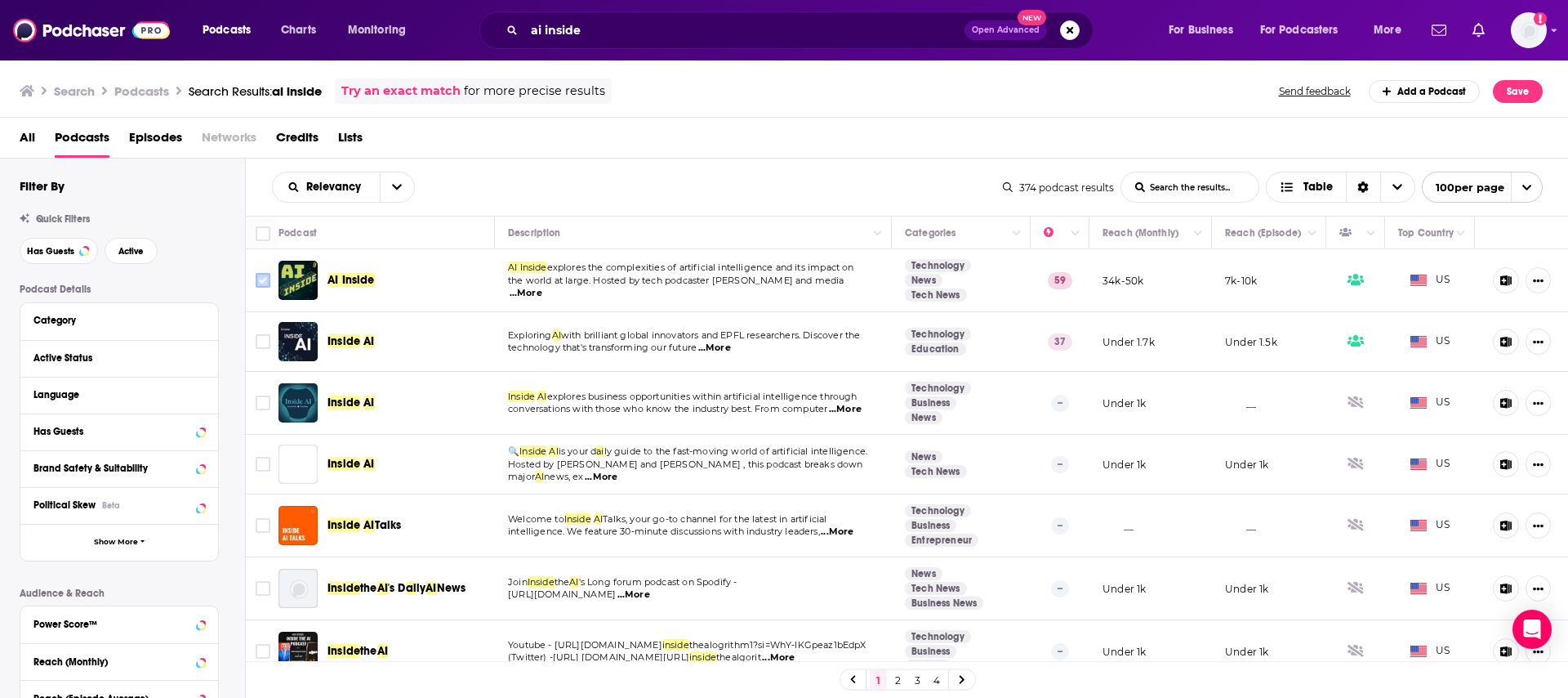
click at [266, 281] on input "Toggle select row" at bounding box center [263, 280] width 15 height 15
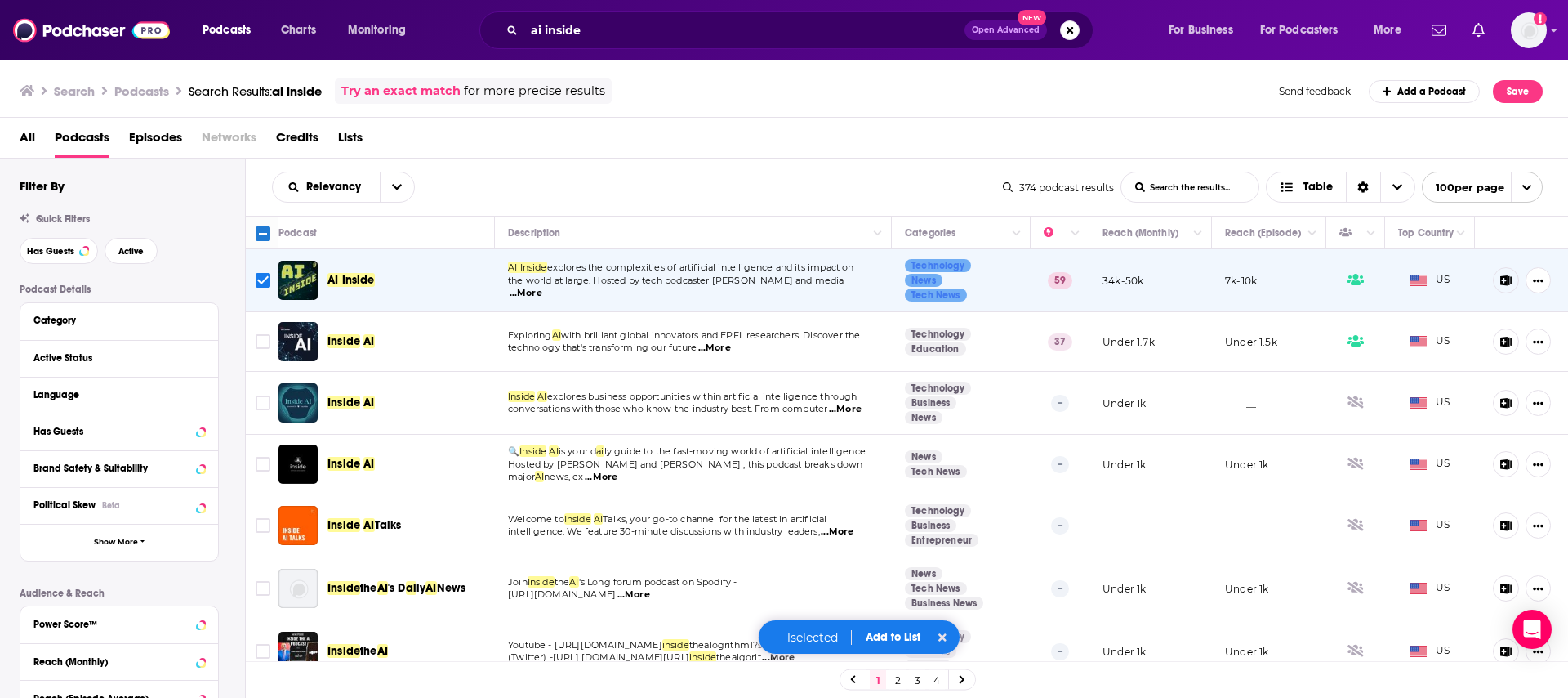
click at [887, 637] on button "Add to List" at bounding box center [893, 637] width 81 height 14
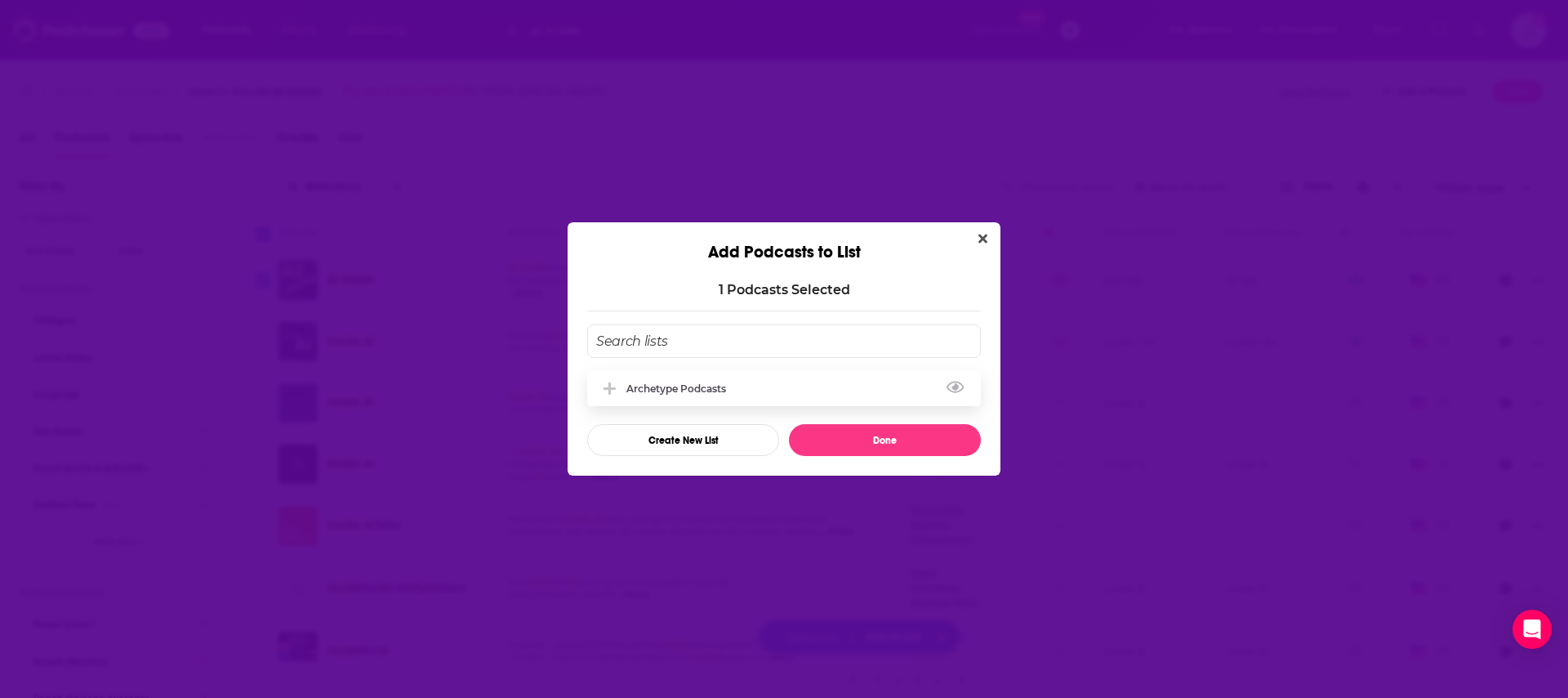
click at [677, 395] on div "Archetype Podcasts" at bounding box center [783, 388] width 394 height 36
click at [869, 434] on button "Done" at bounding box center [884, 440] width 192 height 32
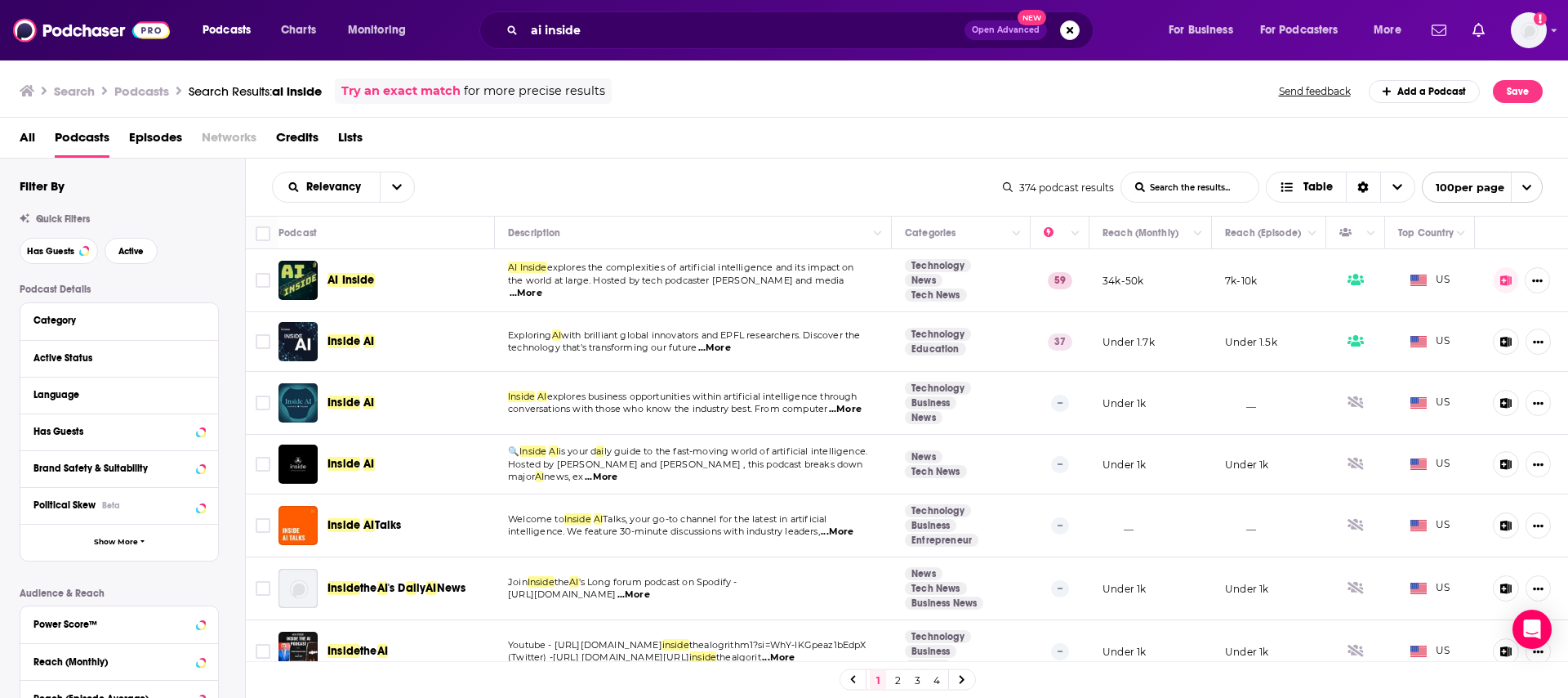
click at [342, 275] on span "AI Inside" at bounding box center [351, 280] width 48 height 14
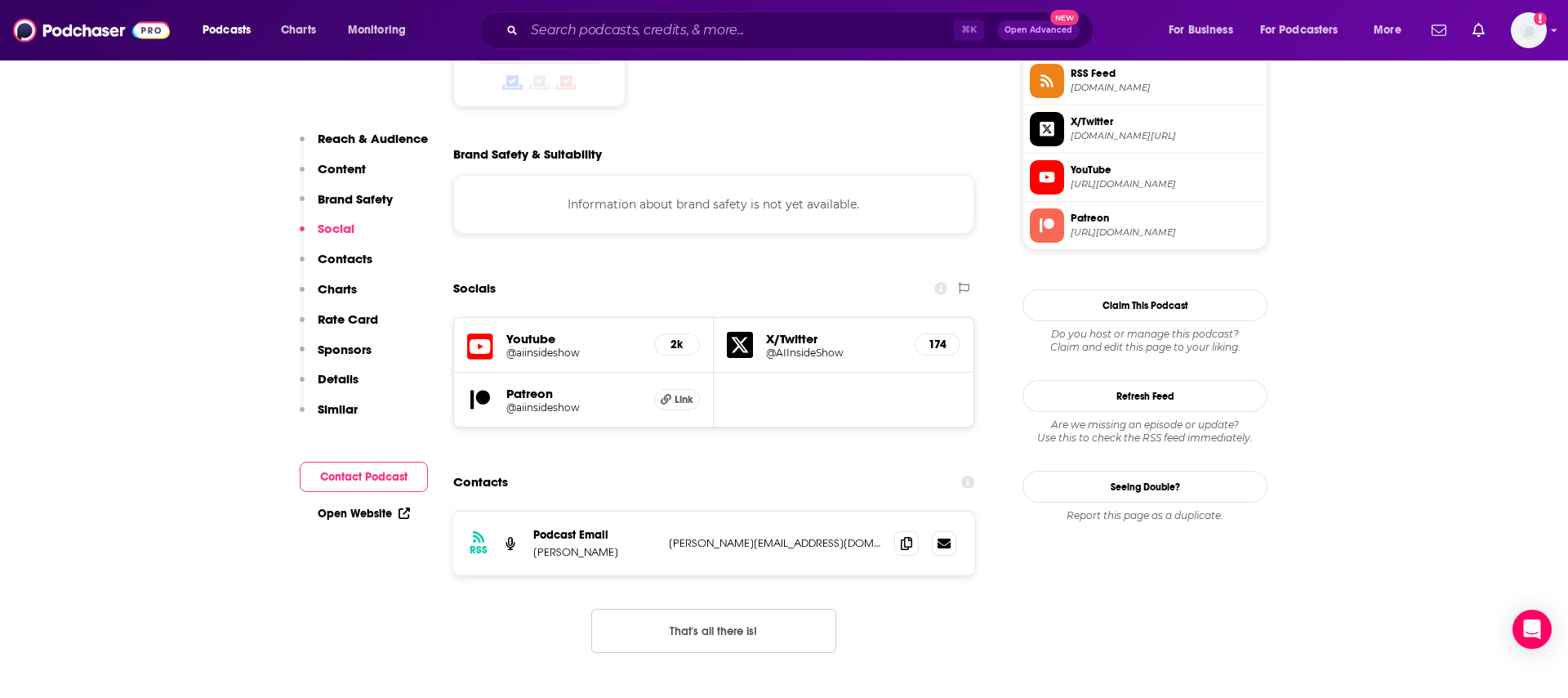
scroll to position [1380, 0]
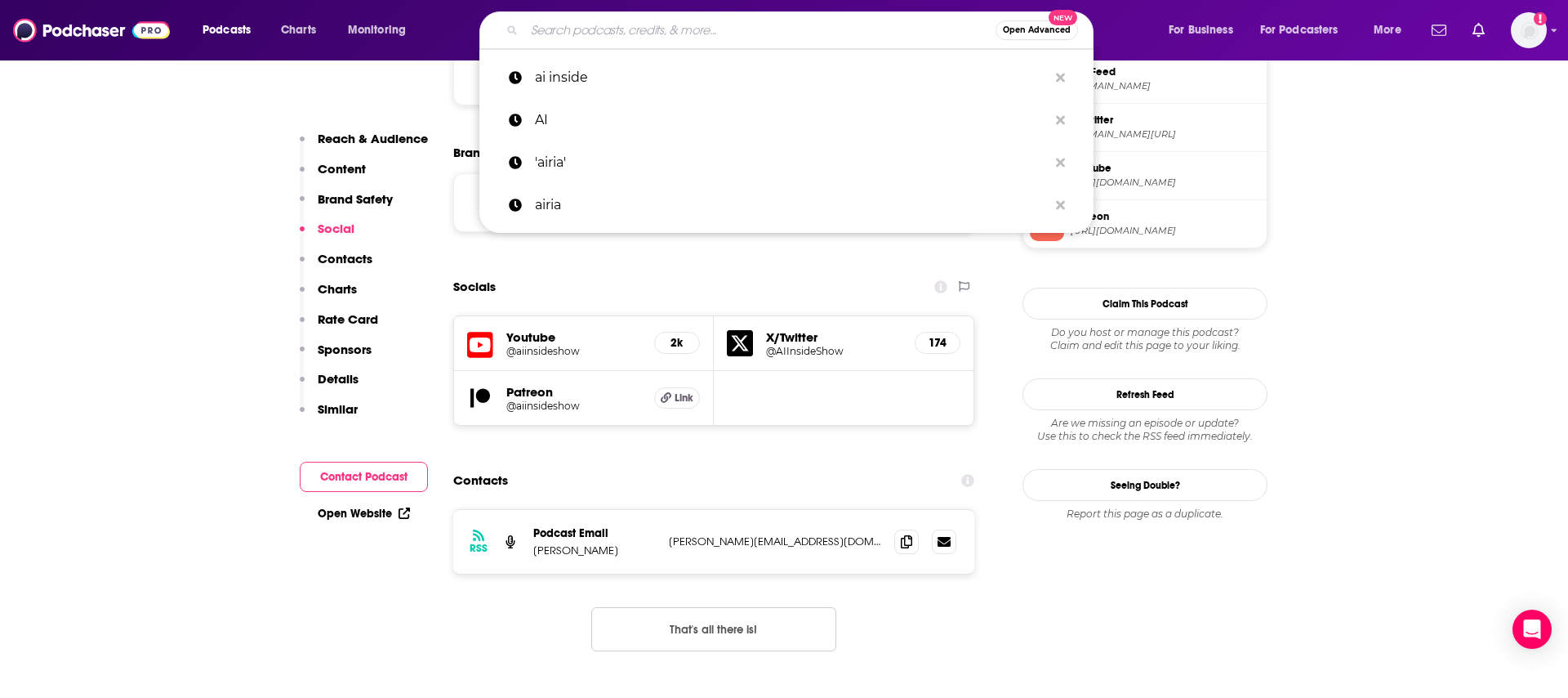
click at [554, 33] on input "Search podcasts, credits, & more..." at bounding box center [759, 30] width 471 height 26
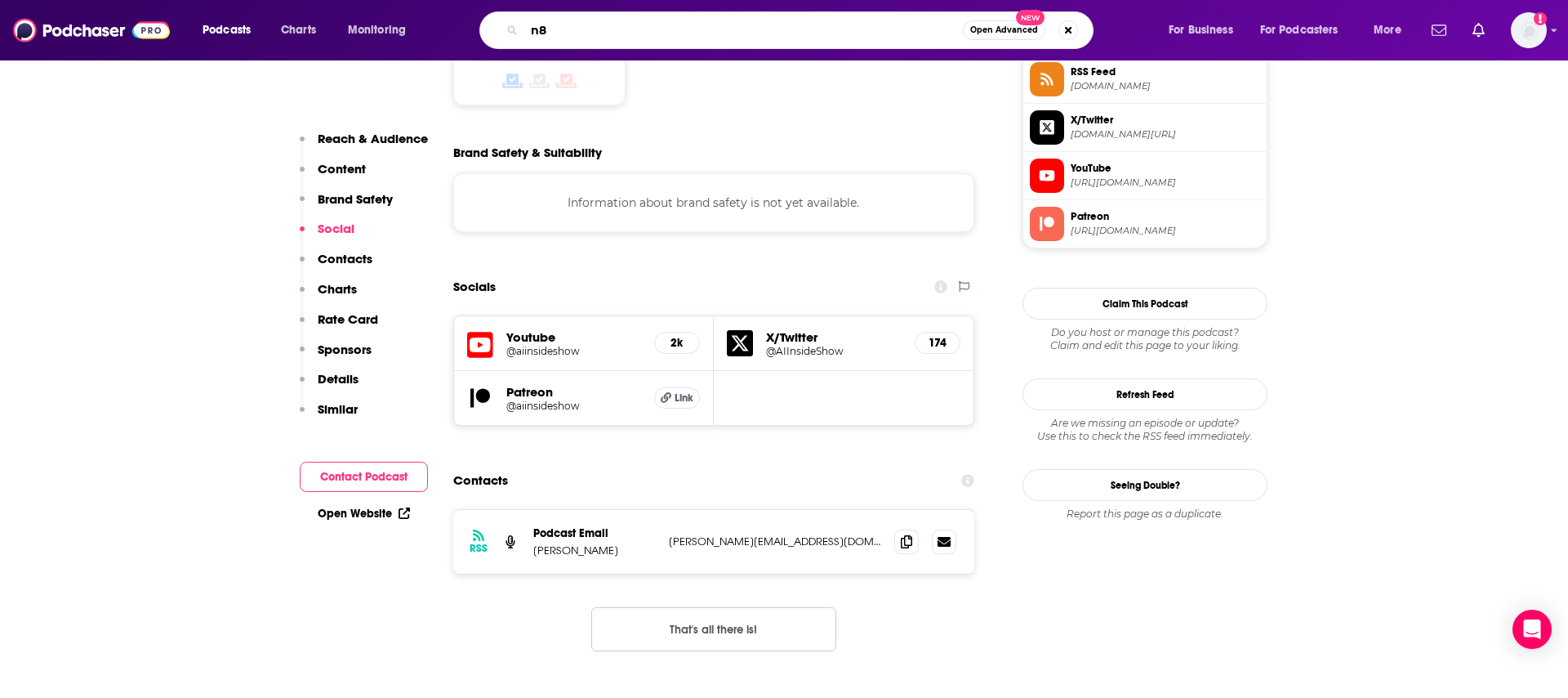
type input "n8n"
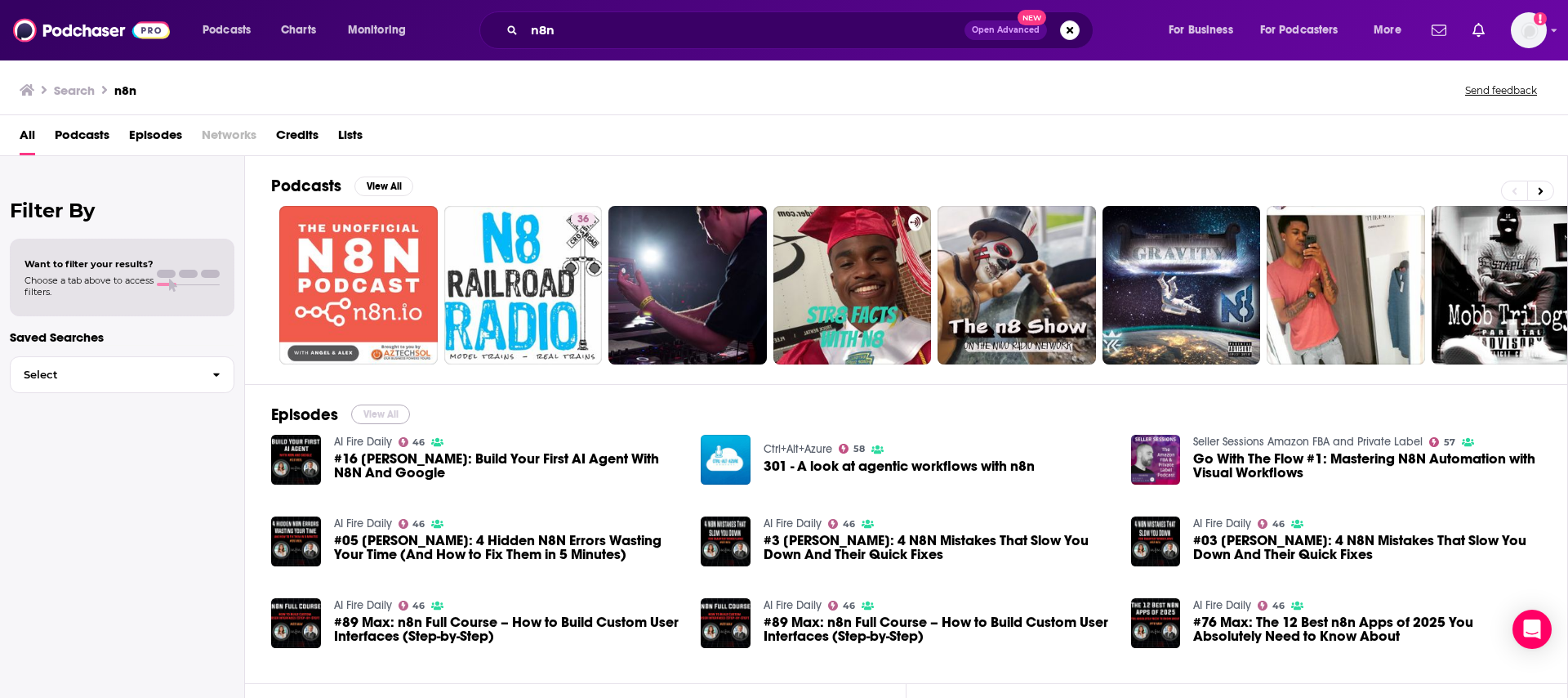
click at [371, 413] on button "View All" at bounding box center [381, 414] width 59 height 19
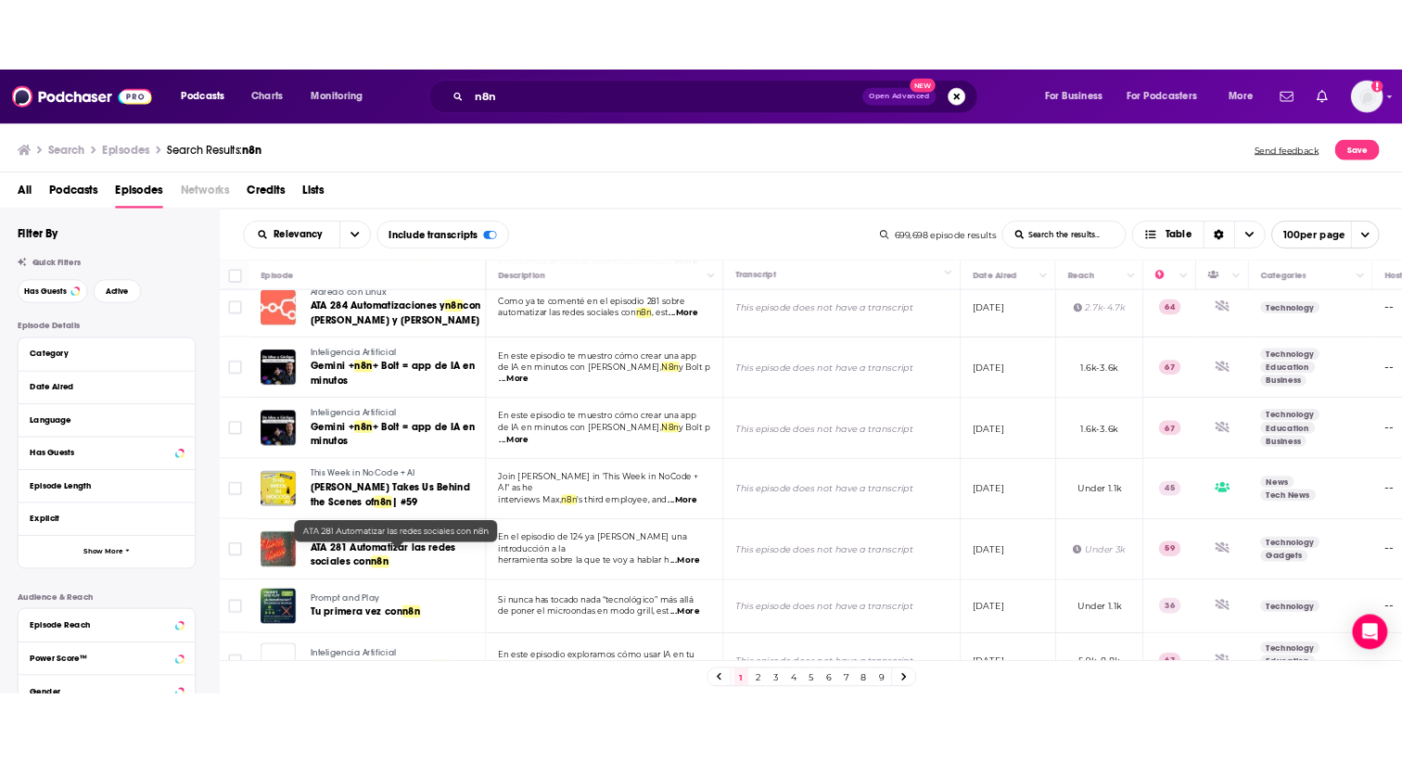
scroll to position [1776, 0]
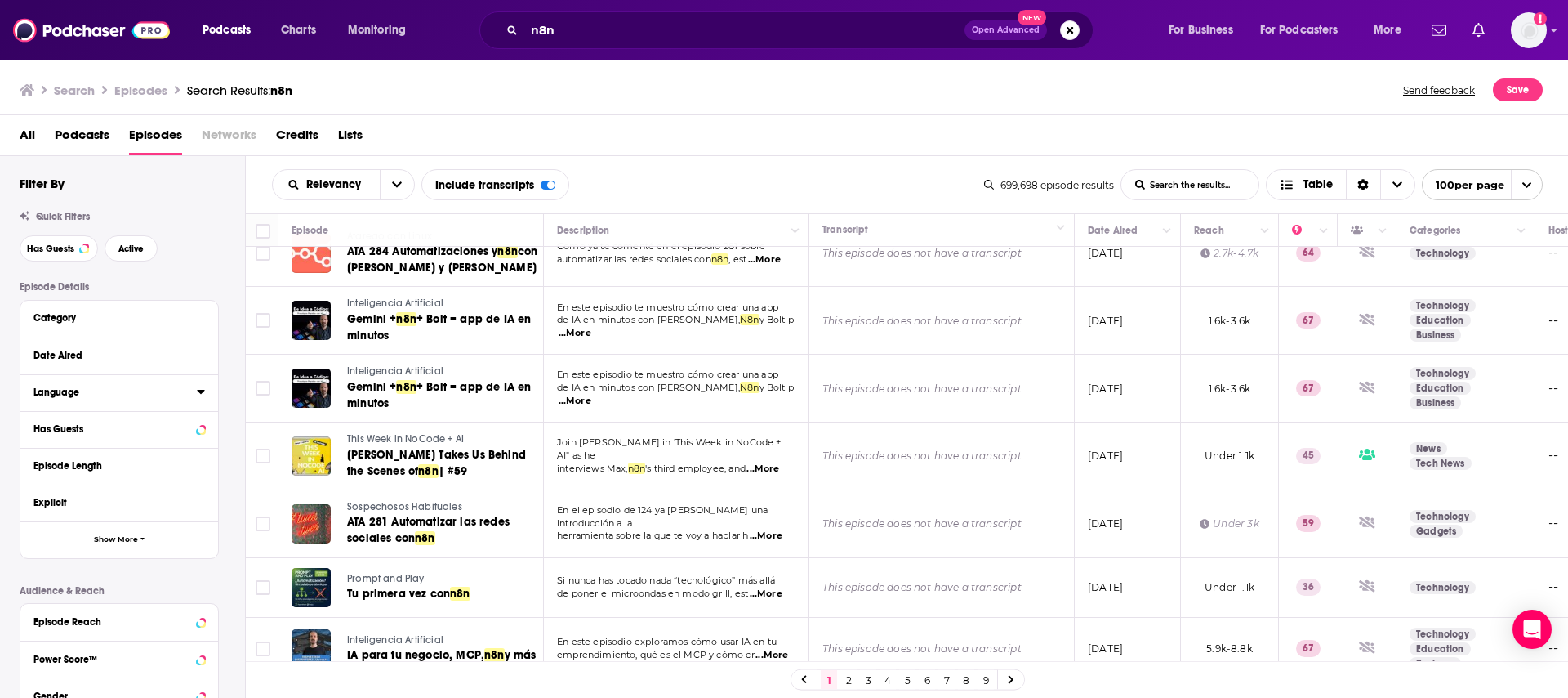
click at [71, 393] on div "Language" at bounding box center [109, 391] width 152 height 11
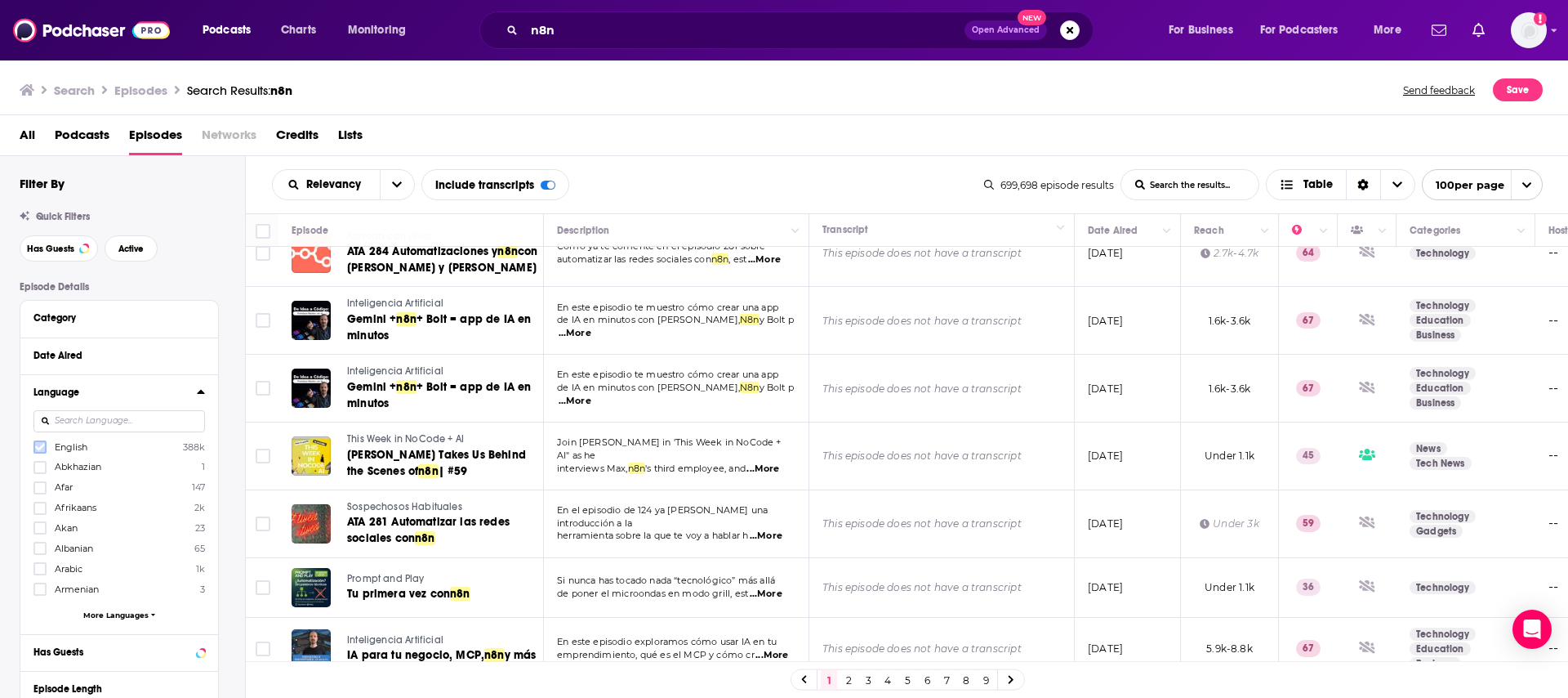
click at [39, 449] on icon at bounding box center [40, 446] width 10 height 10
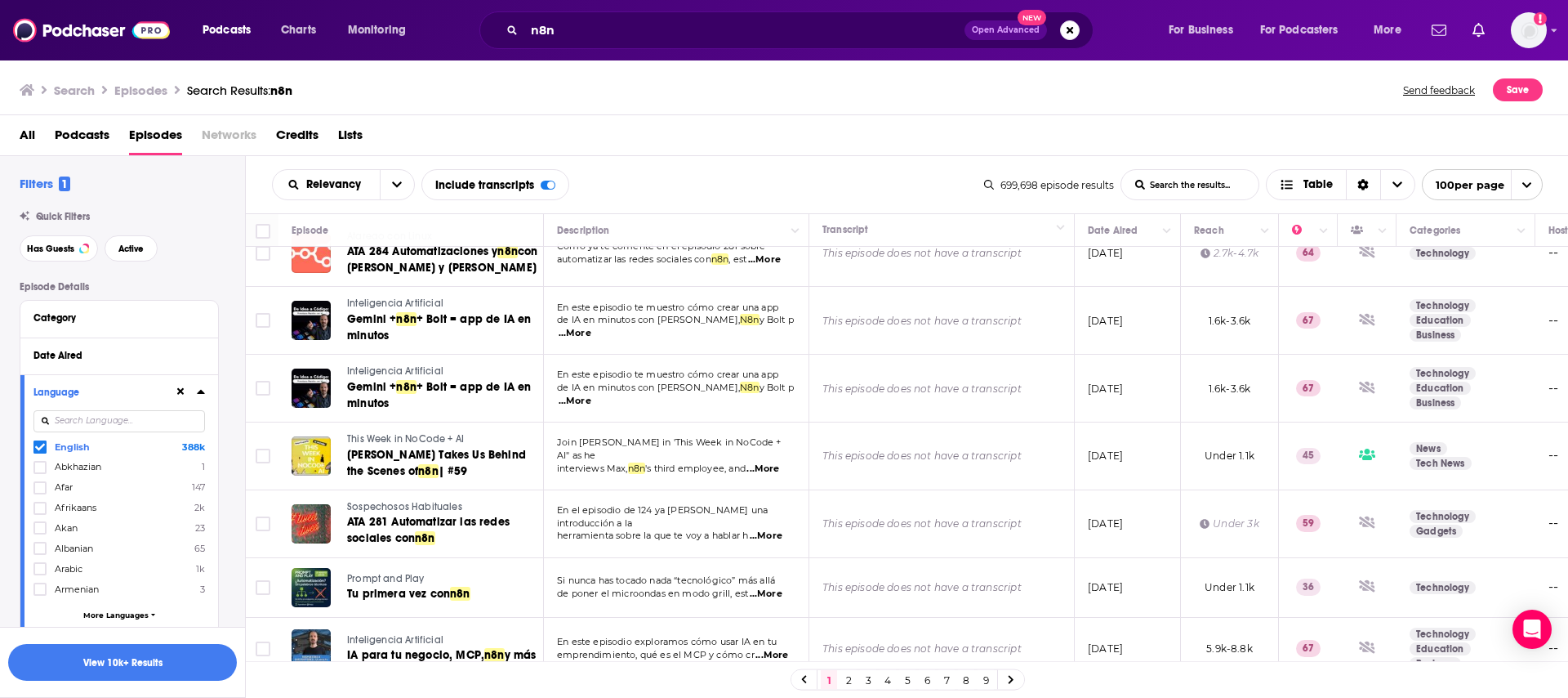
click at [352, 141] on span "Lists" at bounding box center [351, 138] width 25 height 33
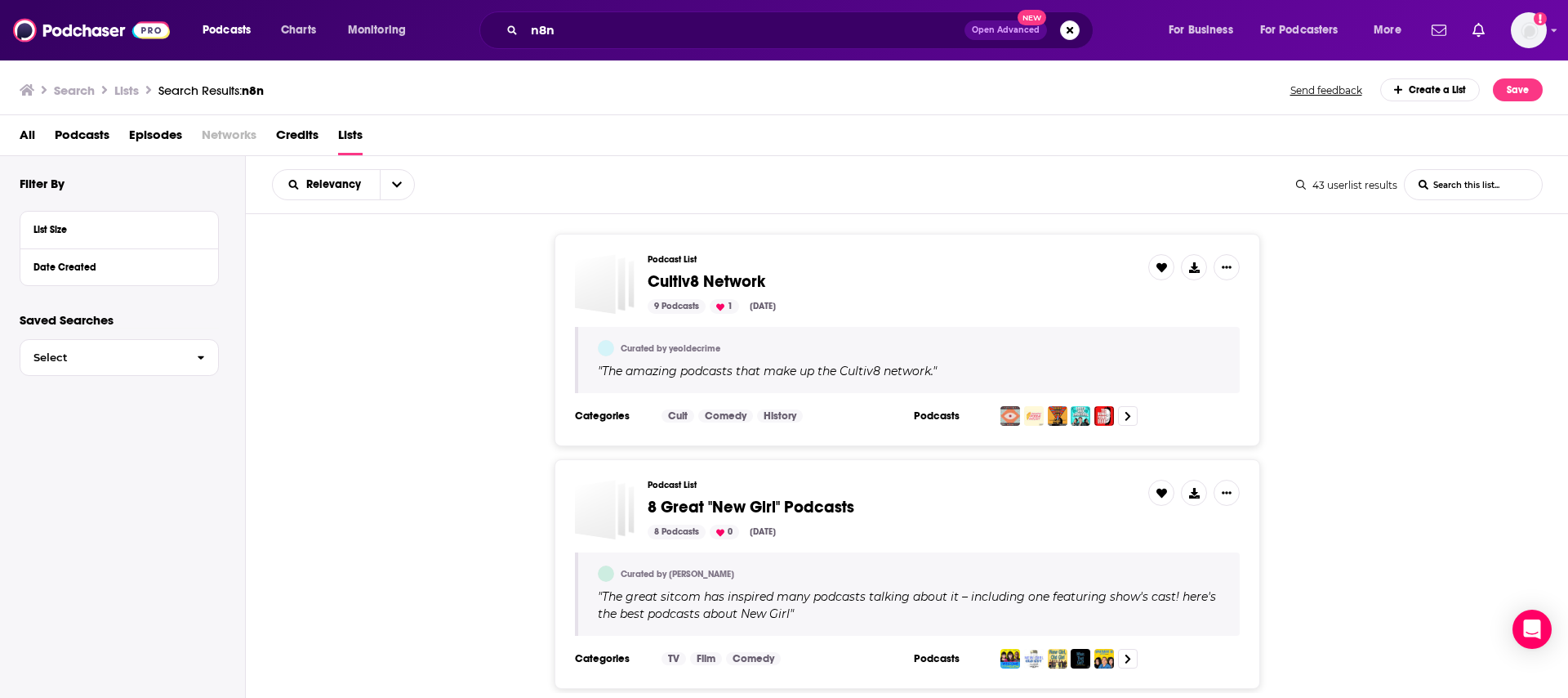
click at [1441, 95] on div "Create a List" at bounding box center [1431, 90] width 100 height 23
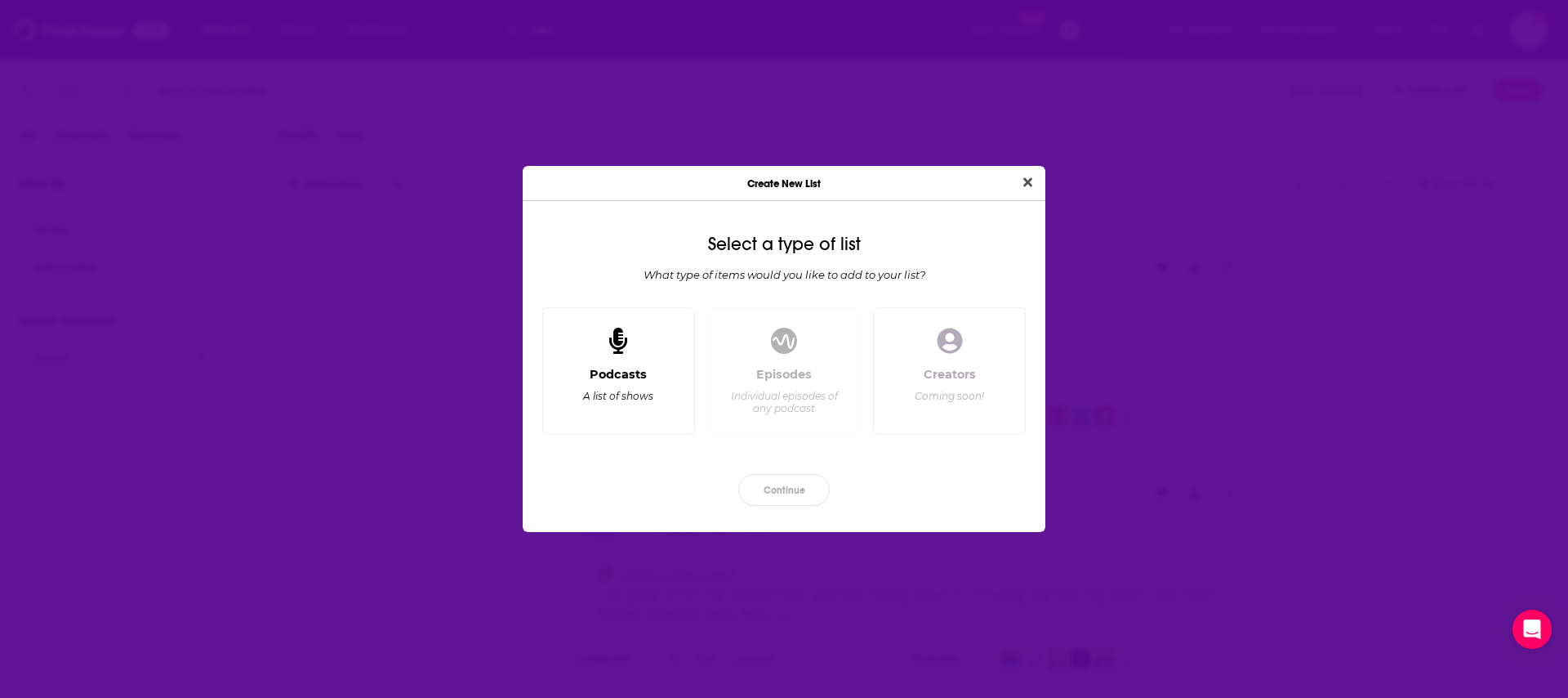
click at [650, 360] on div "Podcasts A list of shows" at bounding box center [618, 371] width 152 height 128
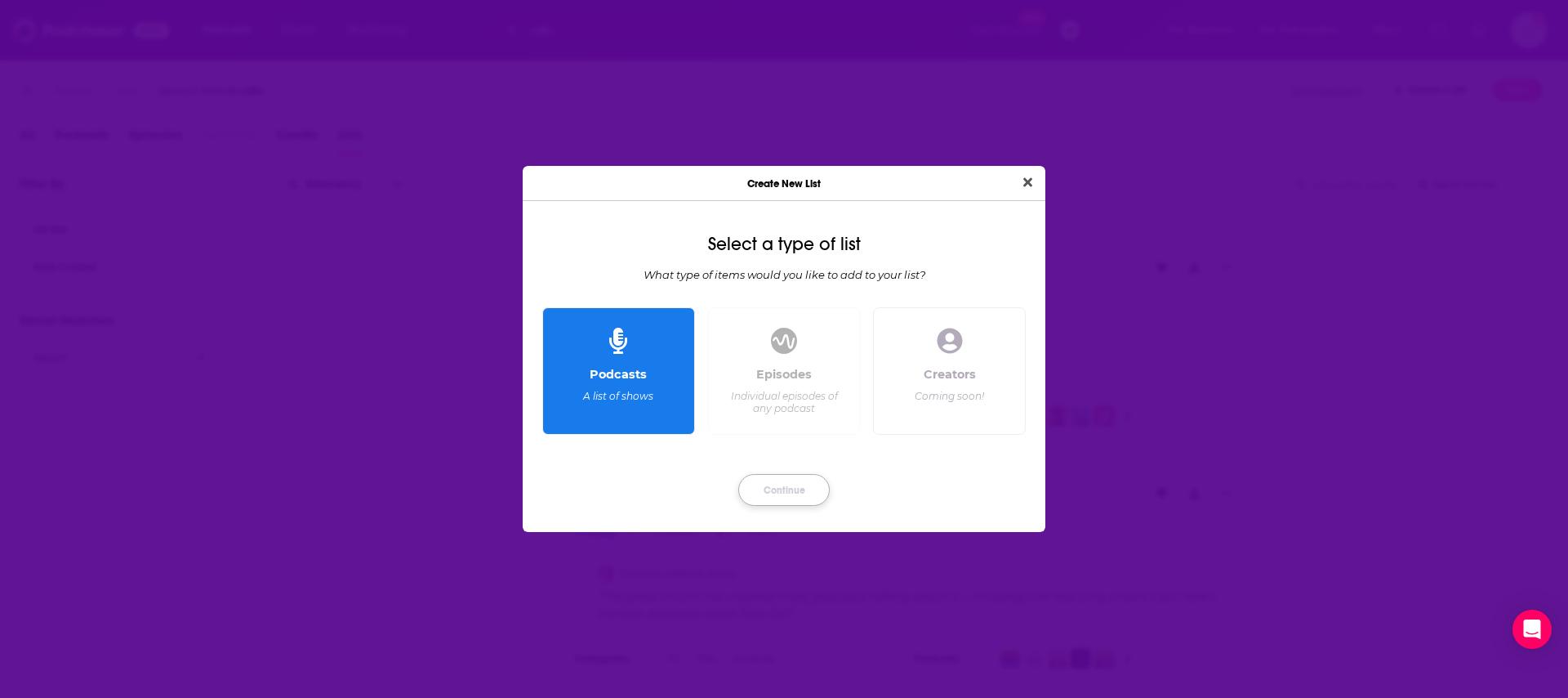
click at [783, 492] on button "Continue" at bounding box center [784, 490] width 92 height 32
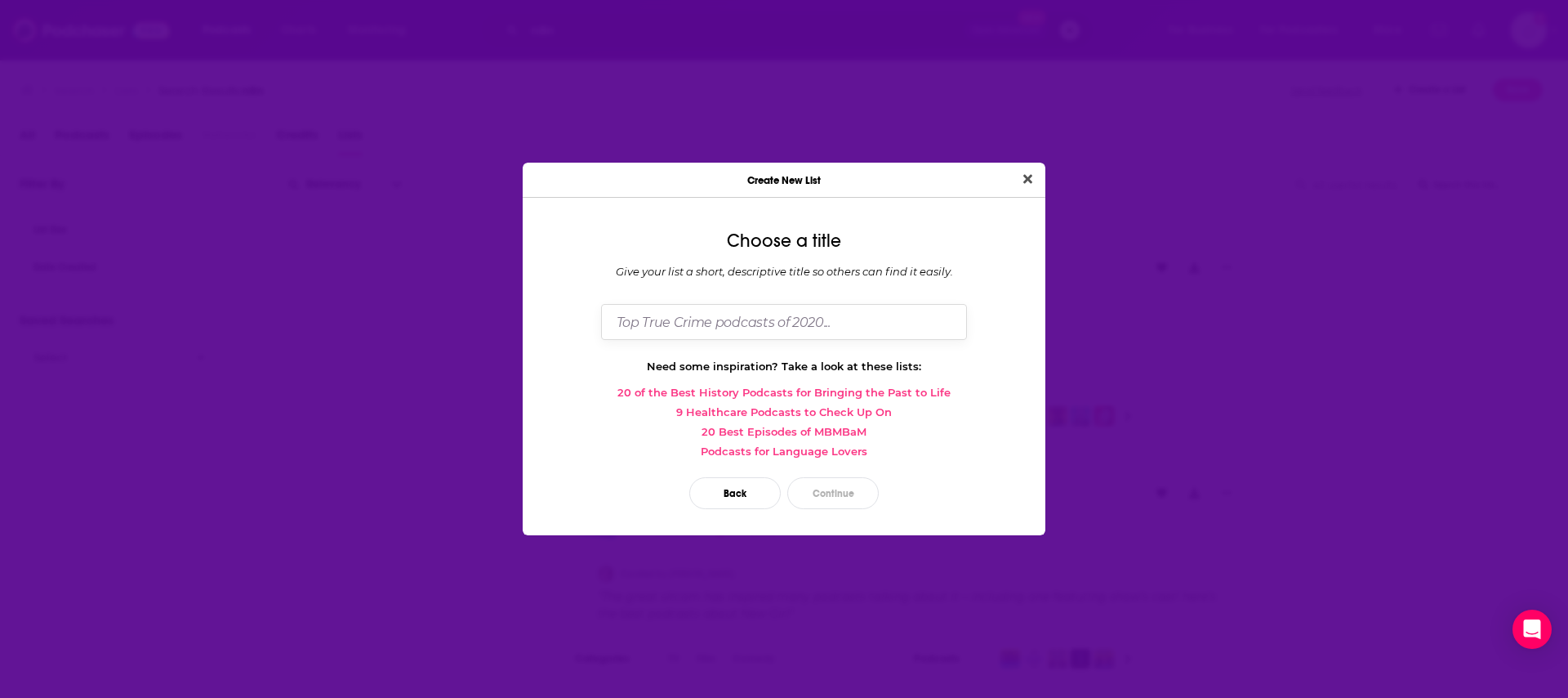
click at [716, 319] on input "Dialog" at bounding box center [783, 322] width 366 height 35
type input "N8N"
click at [832, 481] on button "Continue" at bounding box center [833, 493] width 92 height 32
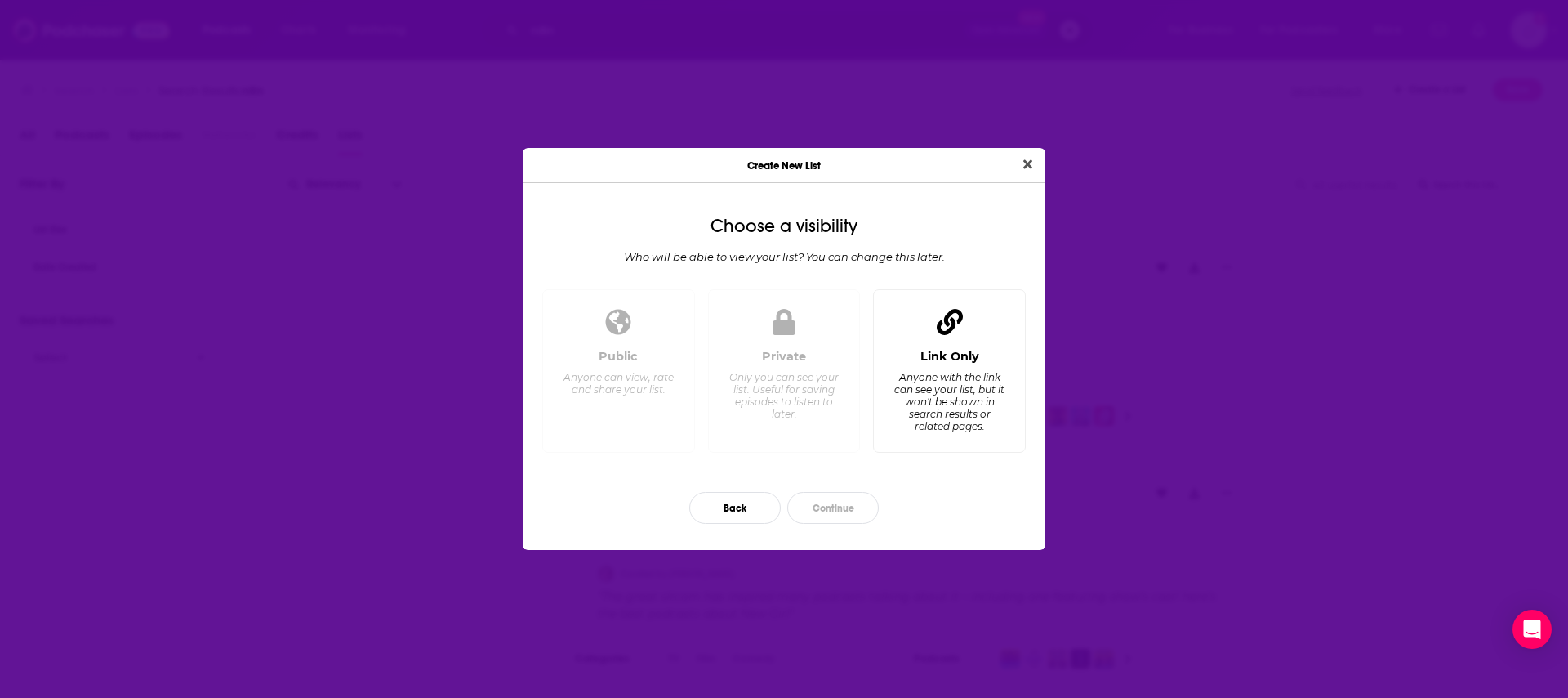
click at [913, 348] on div "Link Only Anyone with the link can see your list, but it won't be shown in sear…" at bounding box center [949, 371] width 152 height 164
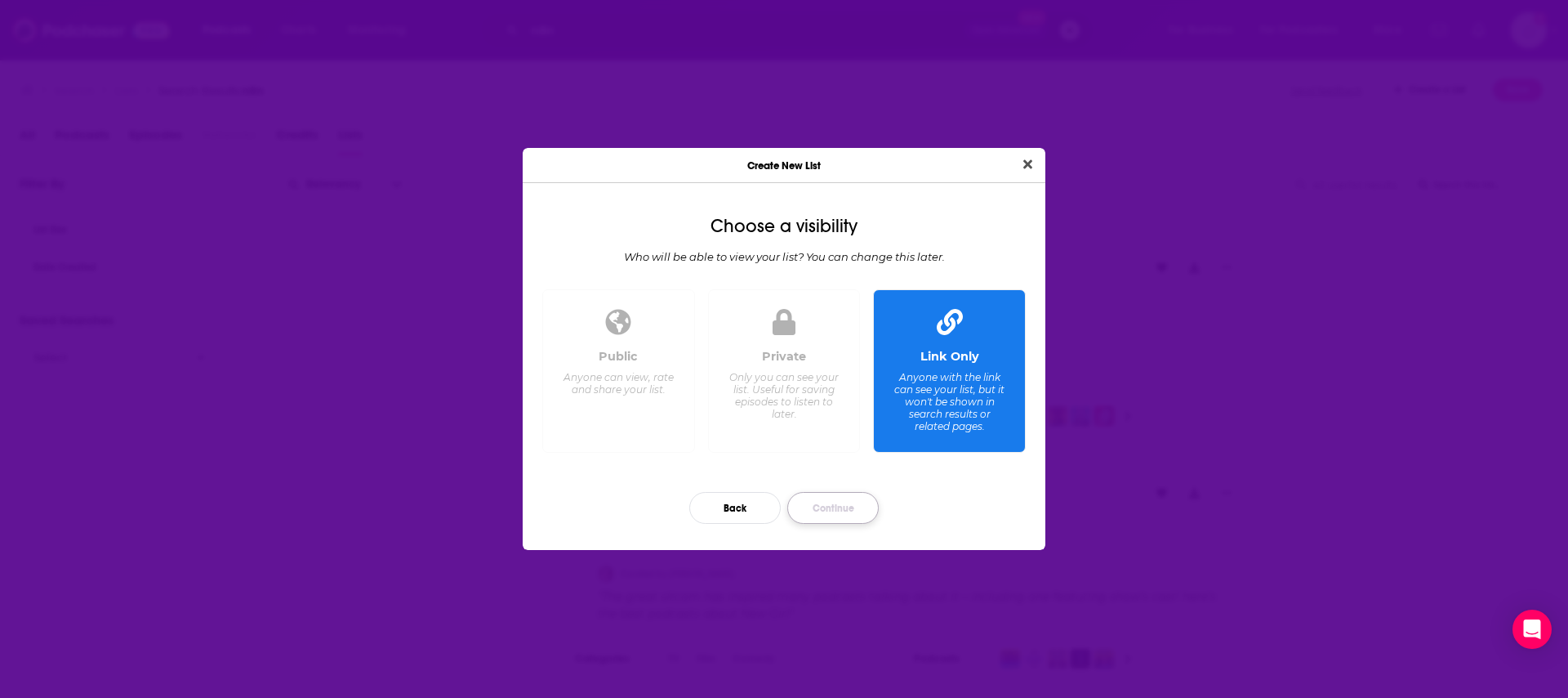
click at [839, 510] on button "Continue" at bounding box center [833, 508] width 92 height 32
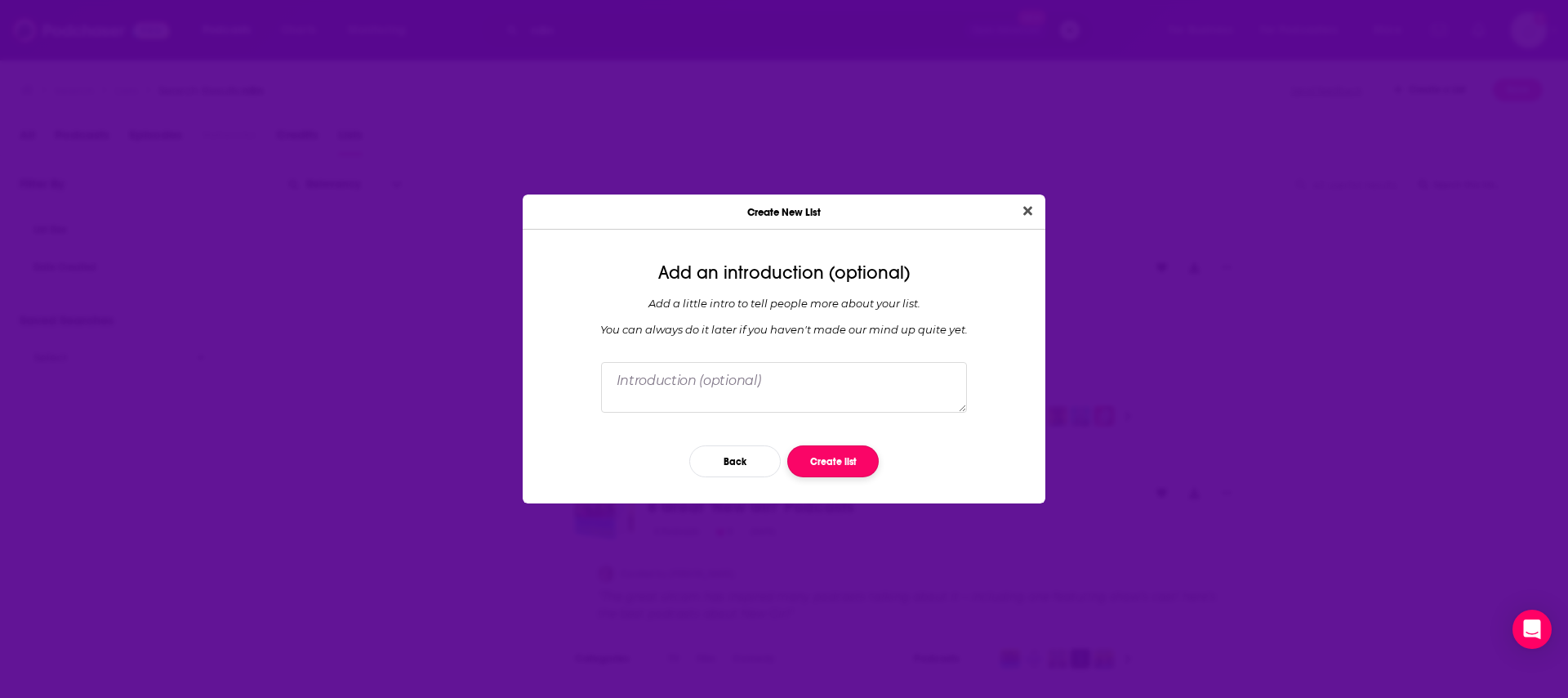
click at [853, 458] on button "Create list" at bounding box center [833, 461] width 92 height 32
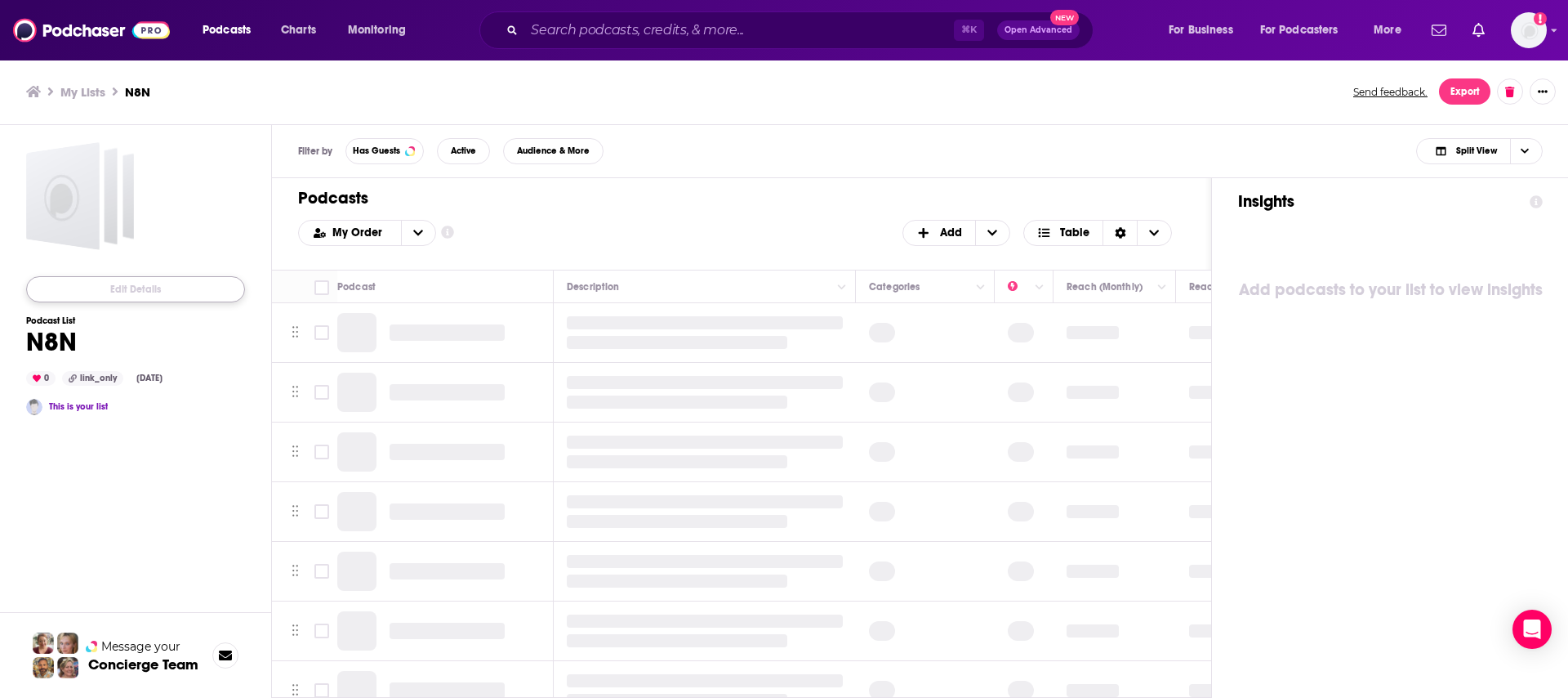
click at [137, 289] on button "Edit Details" at bounding box center [136, 289] width 218 height 26
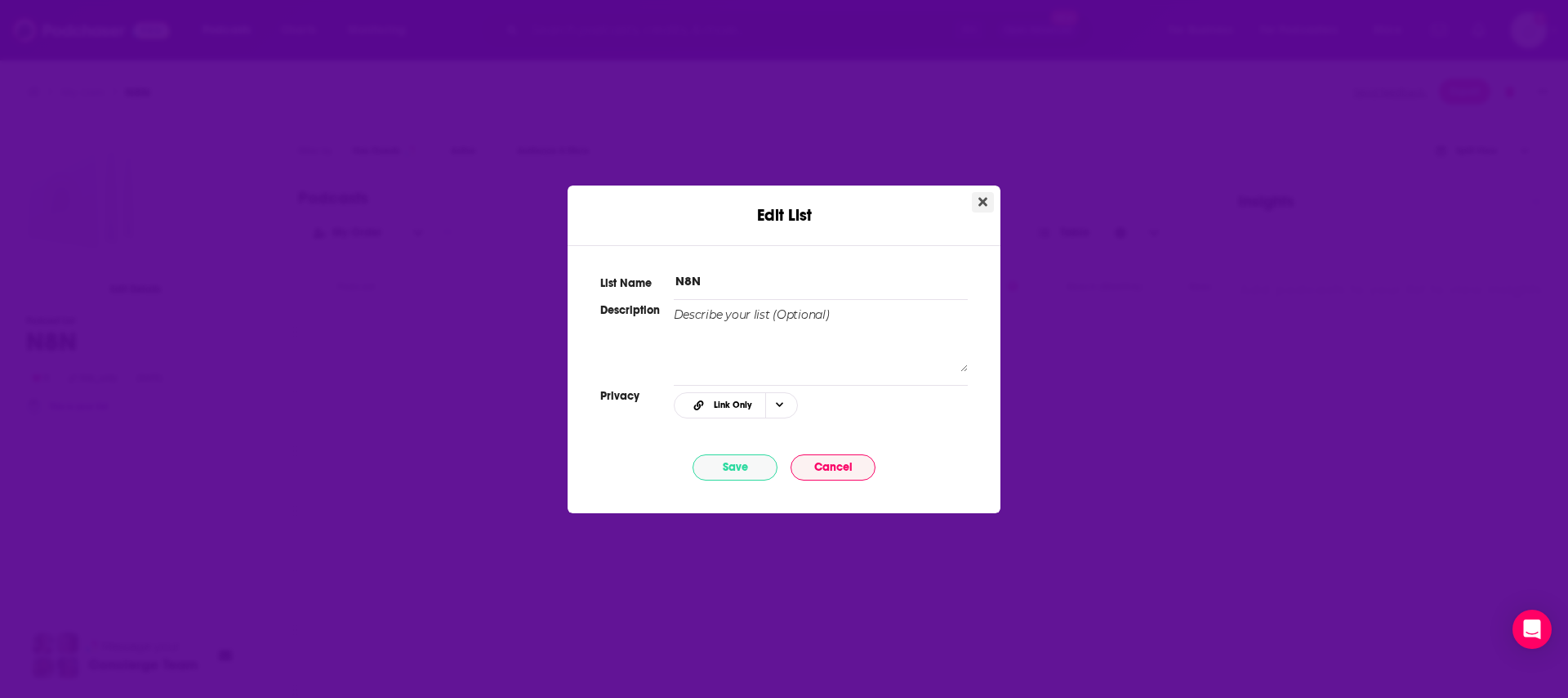
click at [987, 203] on icon "Close" at bounding box center [982, 202] width 9 height 13
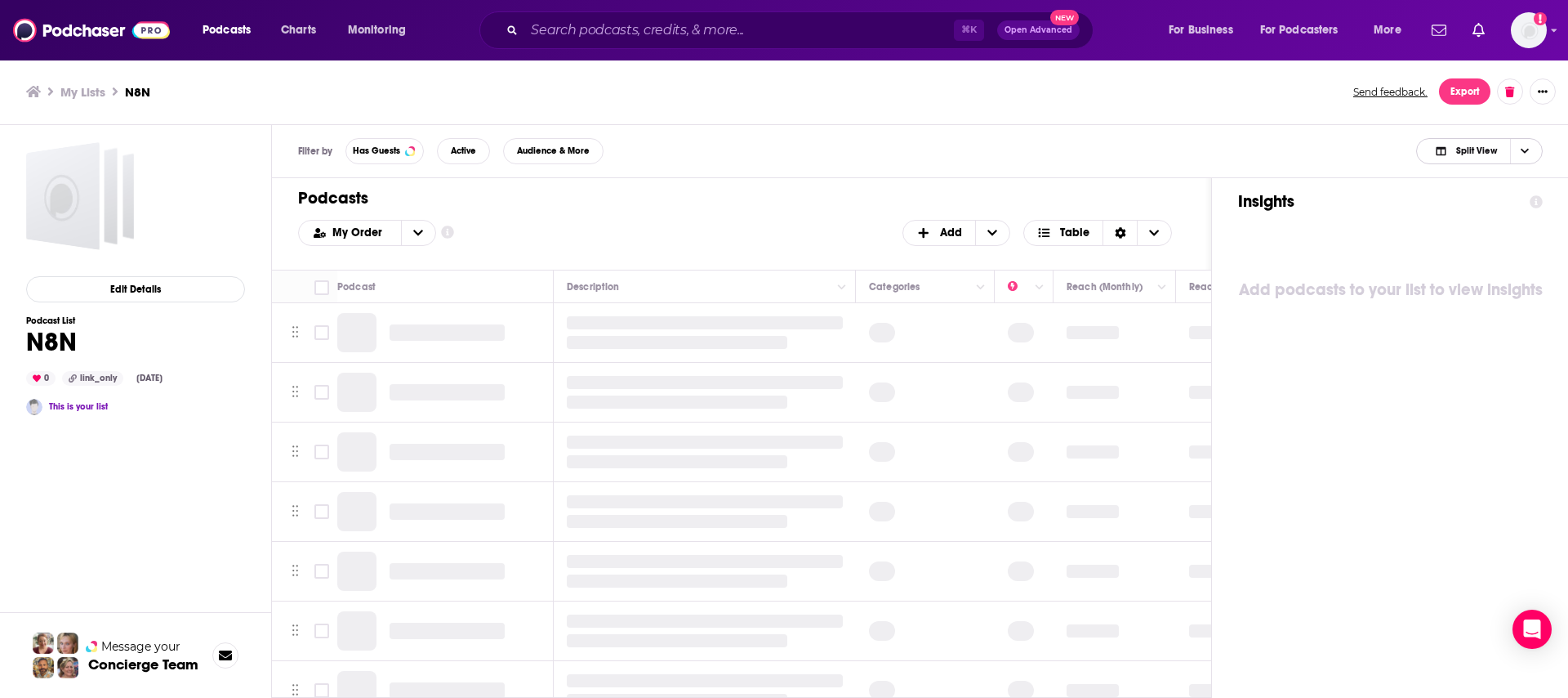
click at [1529, 158] on span "Choose View" at bounding box center [1524, 152] width 28 height 25
click at [1543, 94] on icon "Show More Button" at bounding box center [1542, 91] width 10 height 10
click at [1439, 257] on button "Share" at bounding box center [1487, 252] width 157 height 30
click at [1552, 159] on icon "Show additional menu" at bounding box center [1549, 157] width 10 height 13
